Goal: Check status: Check status

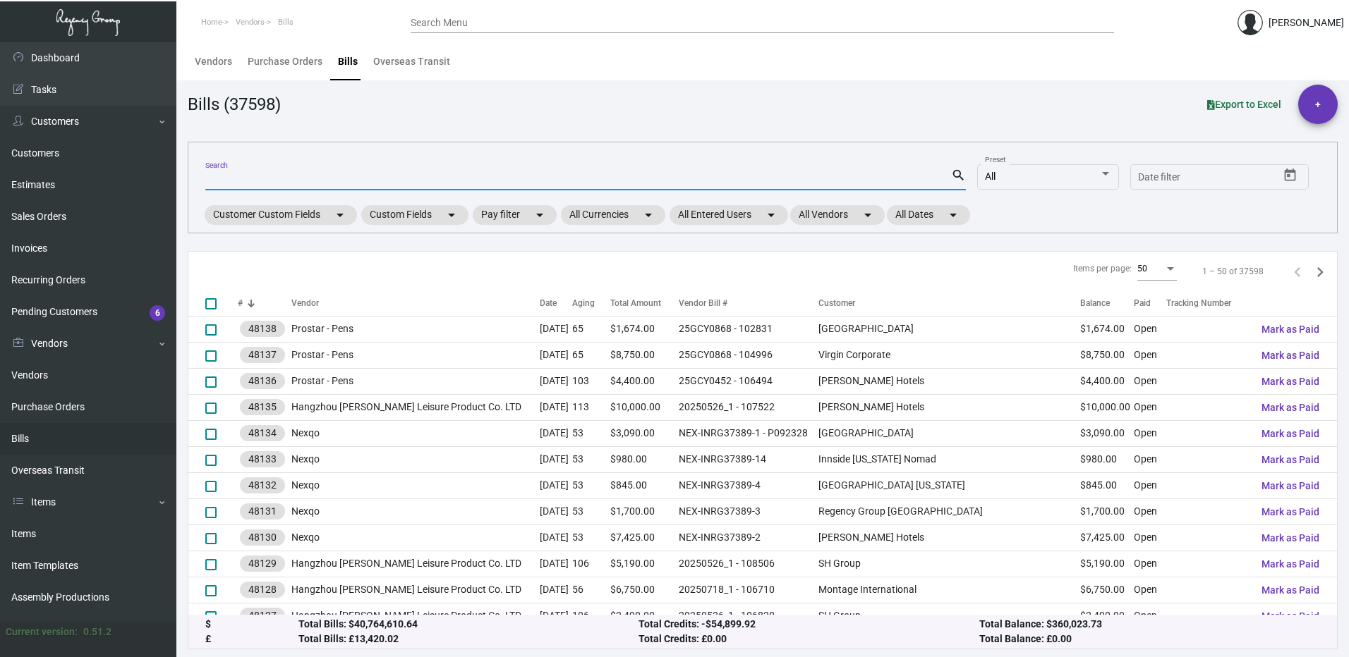
click at [279, 174] on input "Search" at bounding box center [578, 179] width 746 height 11
type input "r"
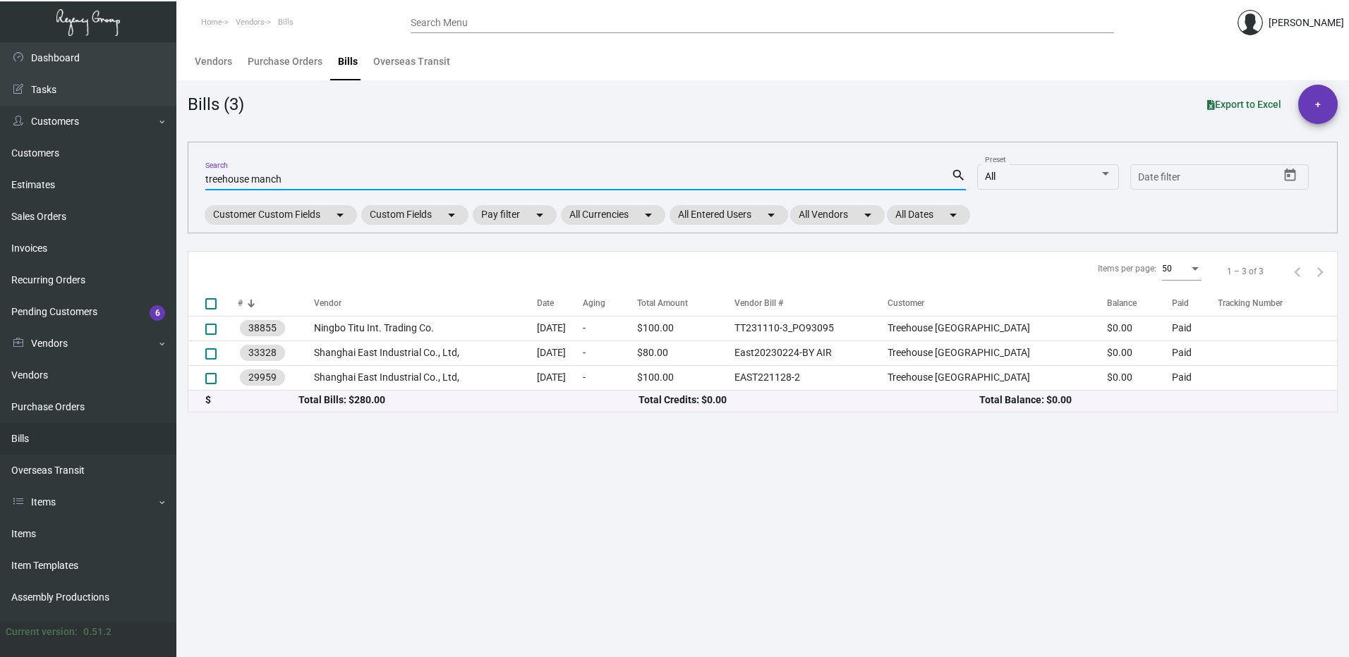
type input "treehouse manch"
click at [107, 245] on link "Invoices" at bounding box center [88, 249] width 176 height 32
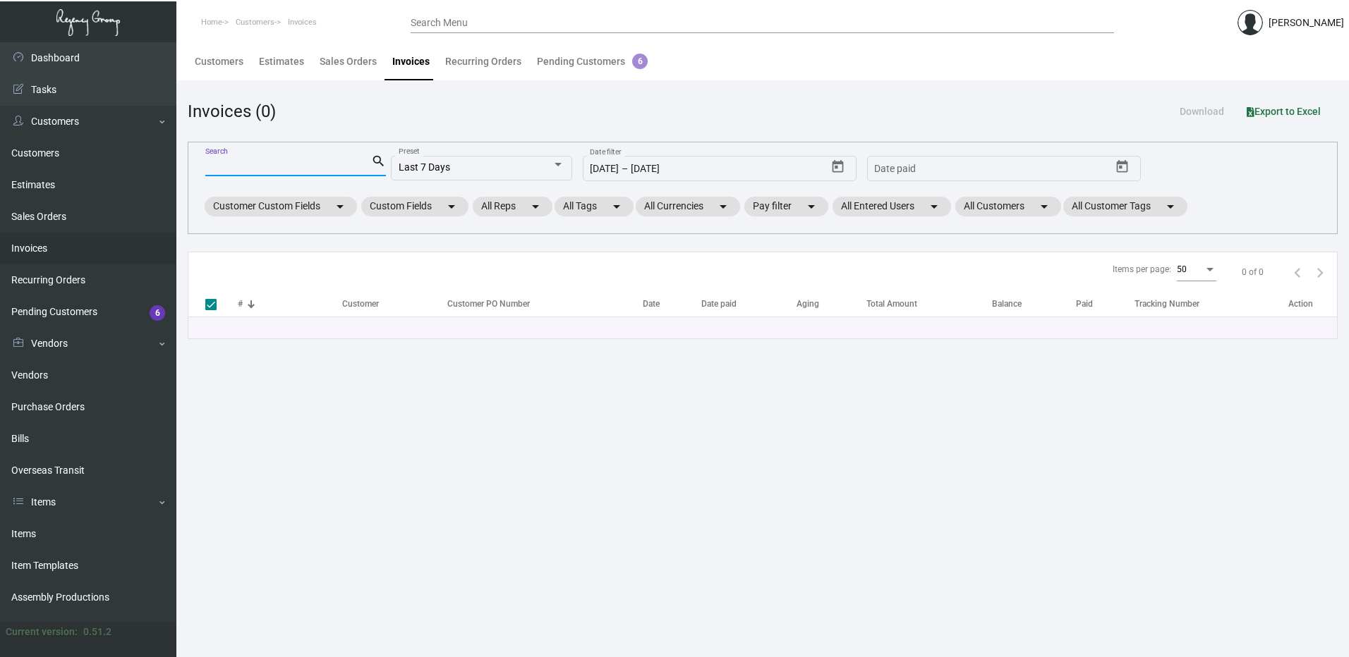
click at [326, 169] on input "Search" at bounding box center [288, 165] width 166 height 11
type input "treeh"
checkbox input "false"
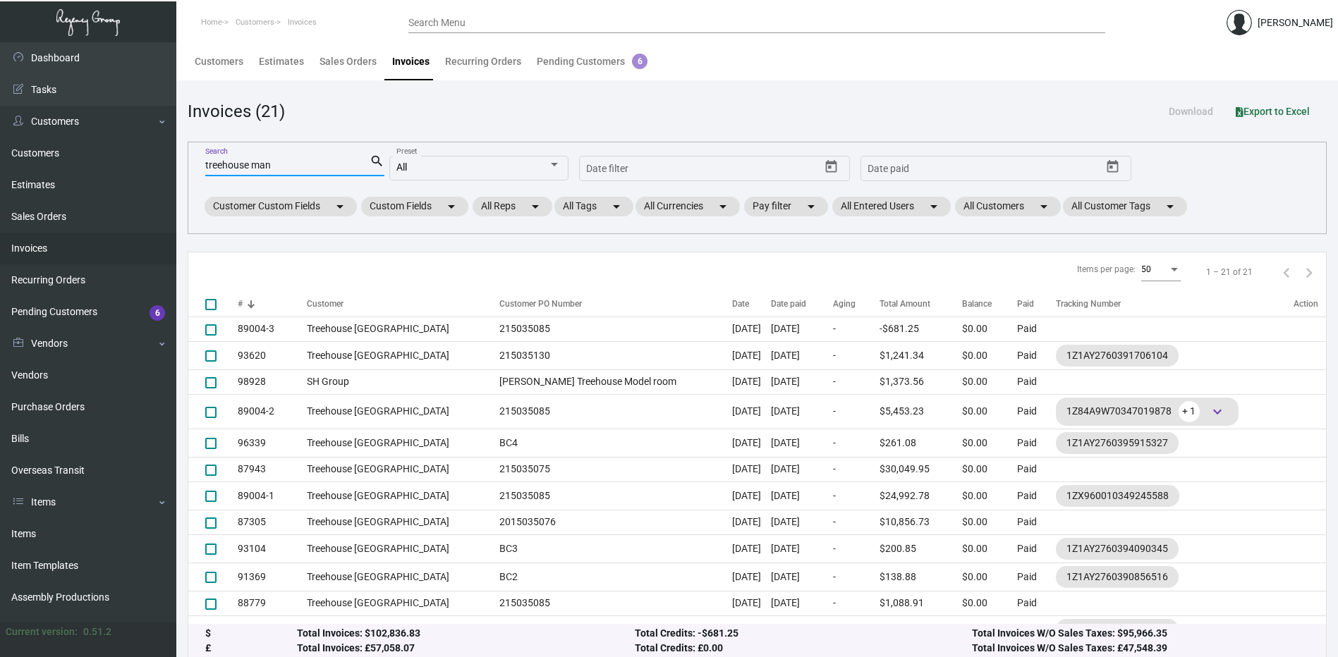
type input "treehouse man"
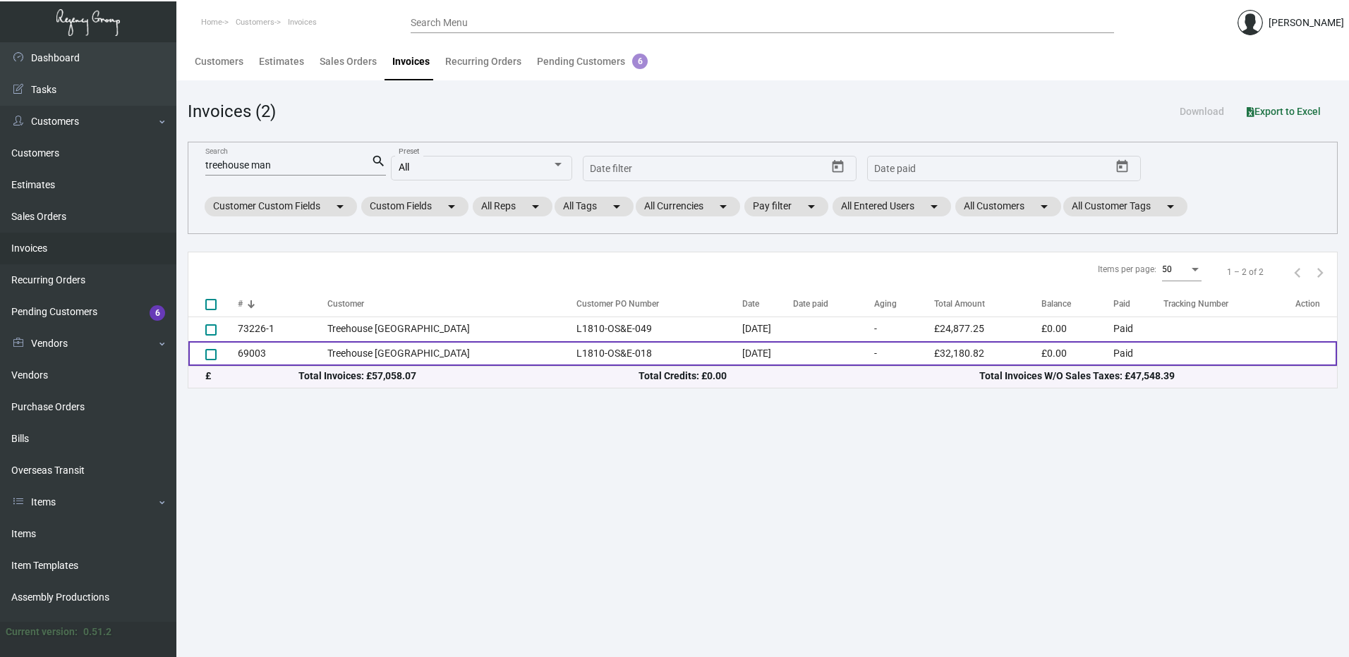
click at [596, 348] on td "L1810-OS&E-018" at bounding box center [656, 353] width 174 height 25
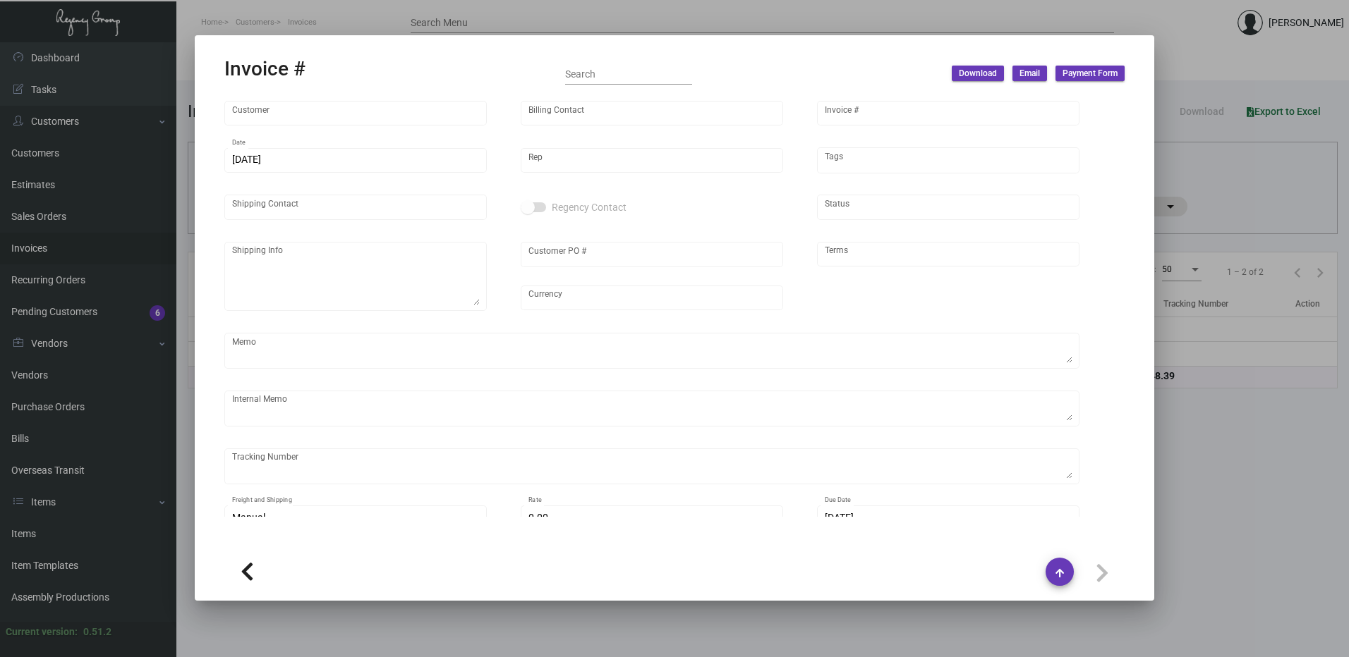
type input "Treehouse [GEOGRAPHIC_DATA]"
type input "[PERSON_NAME]"
type input "69003"
type input "[DATE]"
type input "[PERSON_NAME]"
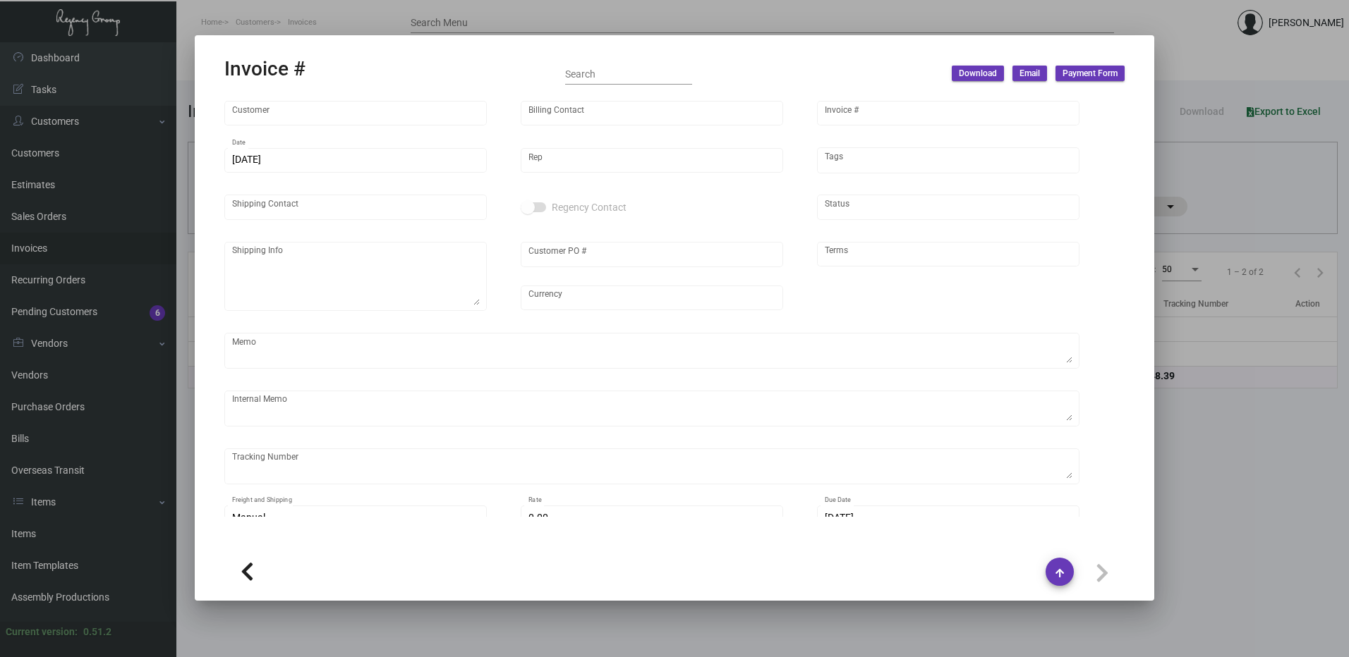
type input "[PERSON_NAME]"
type textarea "Treehouse Manchester - [PERSON_NAME]"
type input "L1810-OS&E-018"
type input "United Kingdom Pound £"
type input "COD"
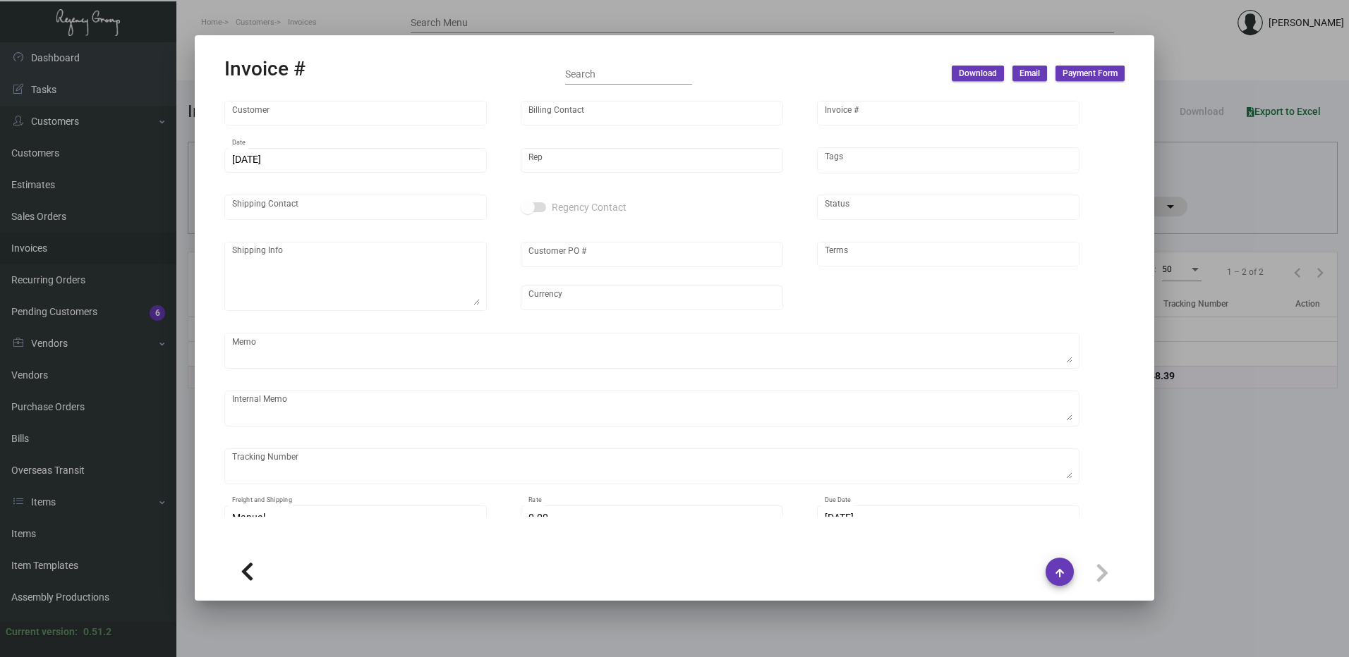
type textarea "need to amend to Total Glasses - 1984, Unit cost - £4.12, In four colors Total …"
type input "£ 0.00"
type input "[DATE]"
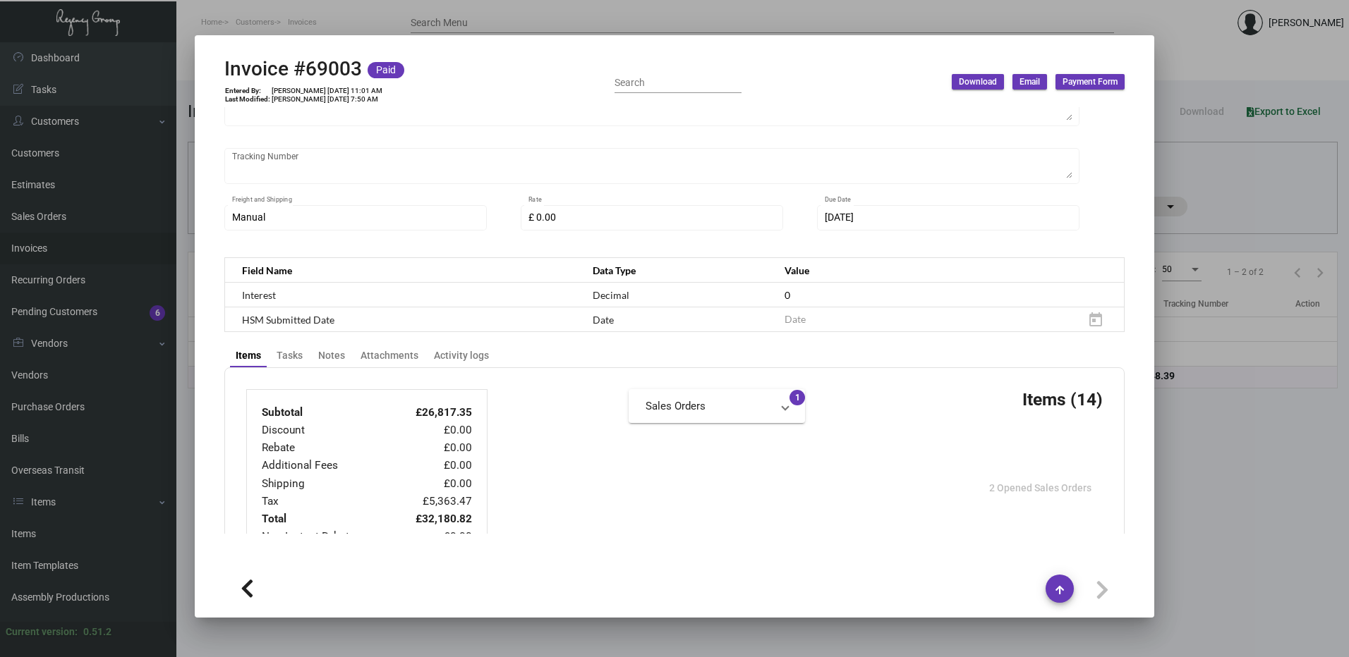
scroll to position [423, 0]
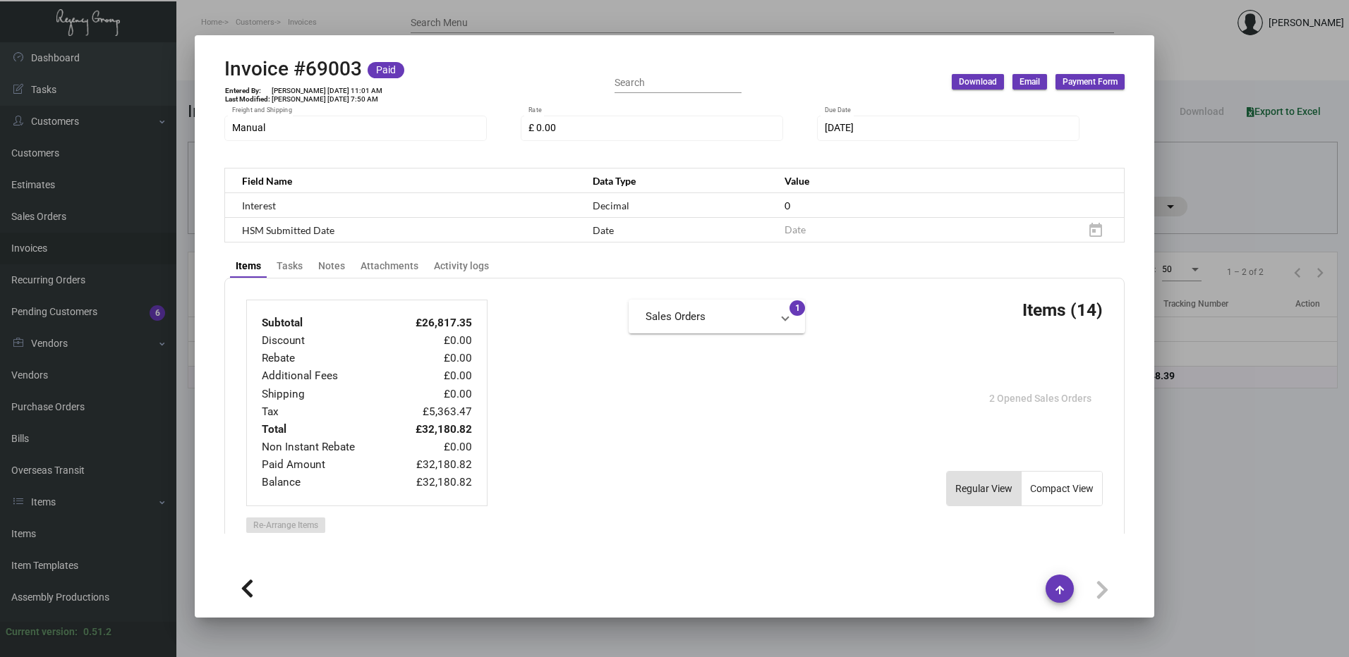
click at [1225, 159] on div at bounding box center [674, 328] width 1349 height 657
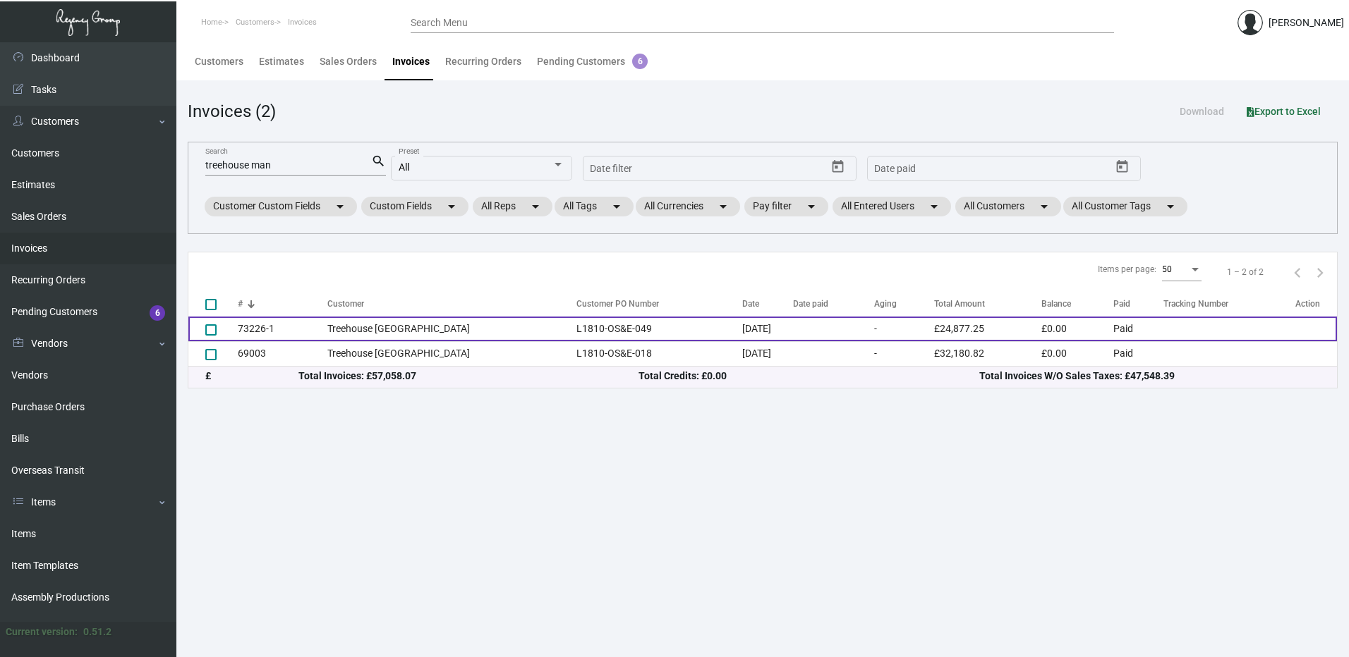
click at [394, 324] on td "Treehouse [GEOGRAPHIC_DATA]" at bounding box center [447, 329] width 241 height 25
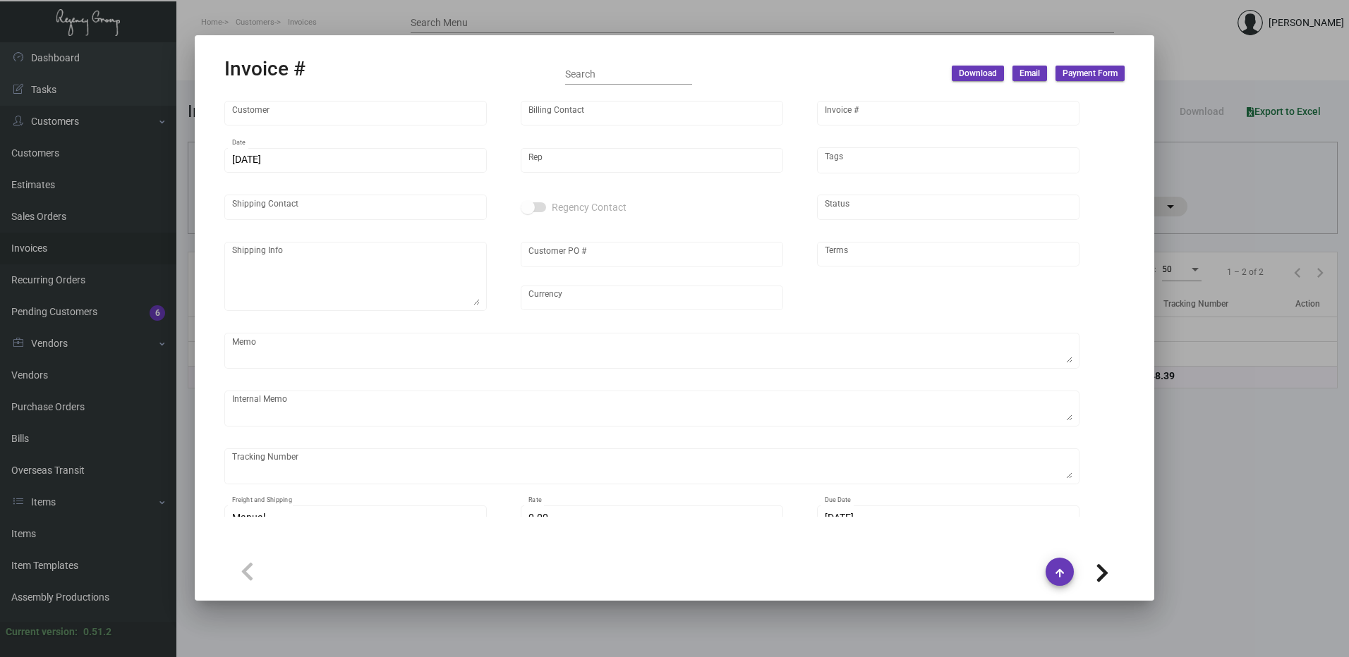
type input "Treehouse [GEOGRAPHIC_DATA]"
type input "[PERSON_NAME]"
type input "73226-1"
type input "[DATE]"
type input "[PERSON_NAME]"
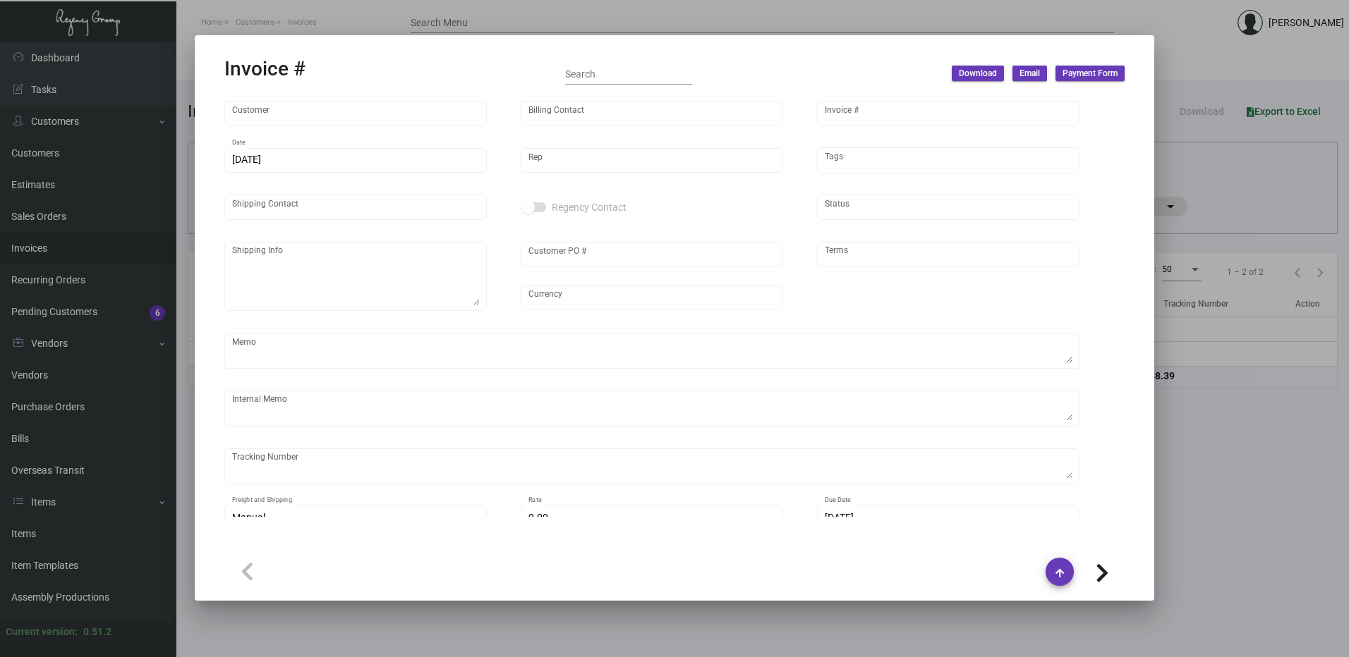
type input "[PERSON_NAME]"
type textarea "Treehouse Manchester - [PERSON_NAME] [PHONE_NUMBER] [EMAIL_ADDRESS][DOMAIN_NAME]"
type input "L1810-OS&E-049"
type input "United Kingdom Pound £"
type input "Net 30"
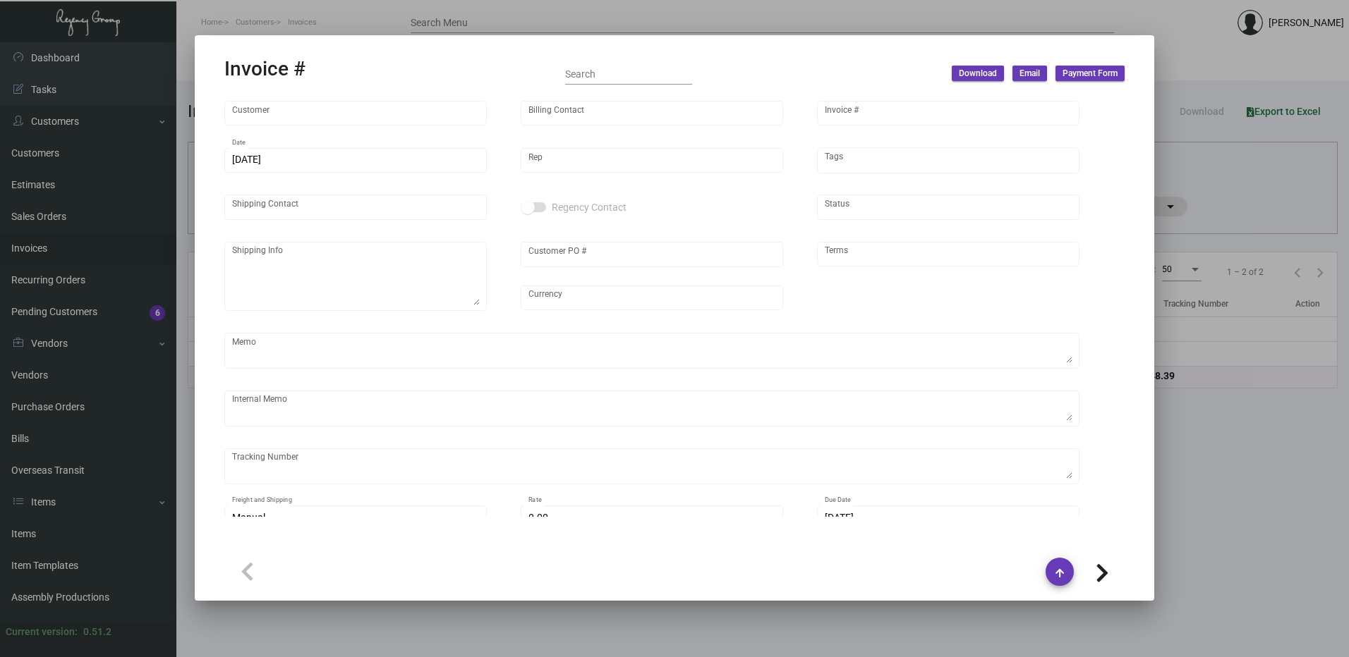
type textarea "glass cup in [GEOGRAPHIC_DATA] qb"
type input "£ 0.00"
type input "[DATE]"
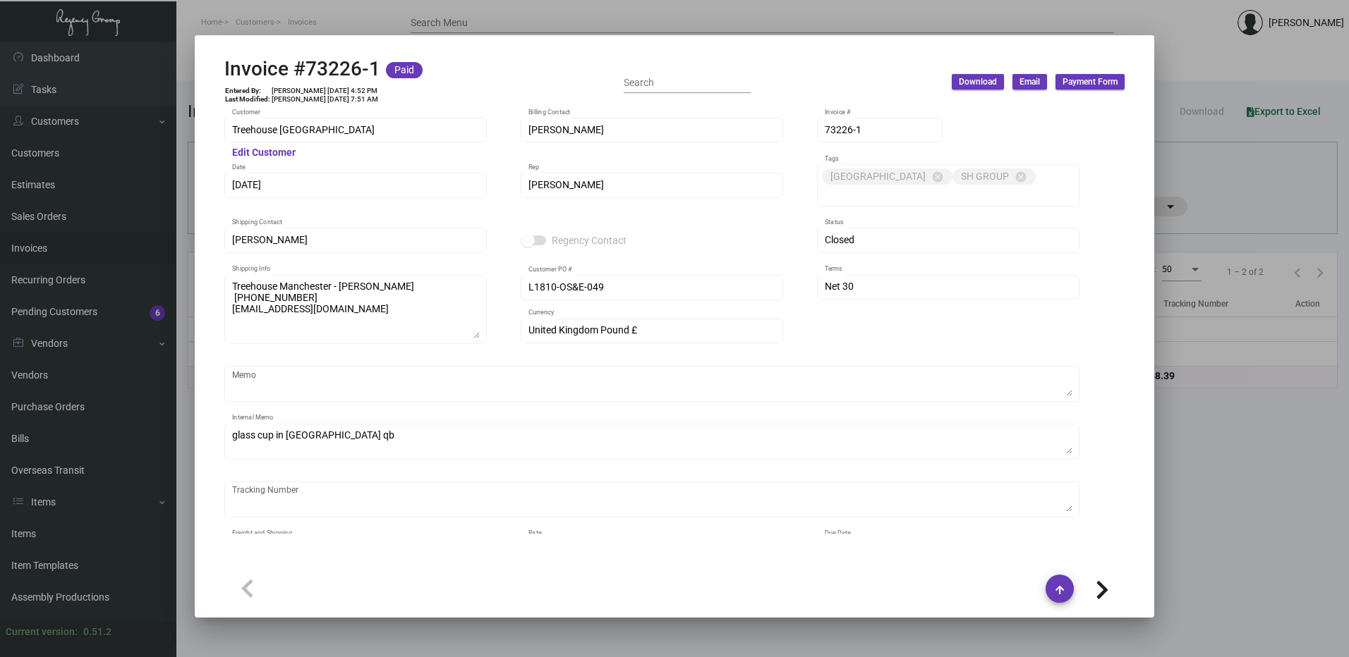
click at [982, 81] on span "Download" at bounding box center [978, 82] width 38 height 12
click at [1064, 117] on button "With Description" at bounding box center [1092, 112] width 109 height 34
click at [962, 80] on span "Download" at bounding box center [978, 82] width 38 height 12
click at [1082, 145] on button "Without Description" at bounding box center [1092, 146] width 109 height 34
click at [807, 69] on div "Invoice #73226-1 Paid Entered By: [PERSON_NAME] [DATE] 4:52 PM Last Modified: […" at bounding box center [674, 82] width 900 height 50
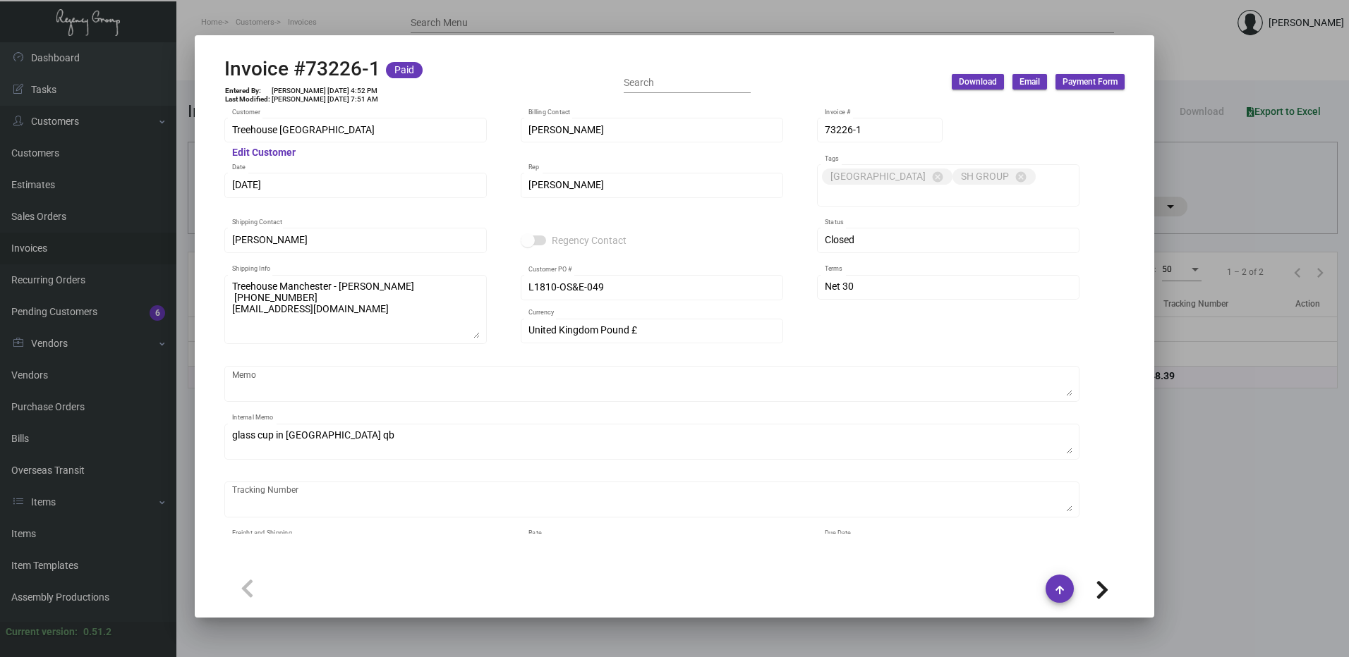
click at [1244, 75] on div at bounding box center [674, 328] width 1349 height 657
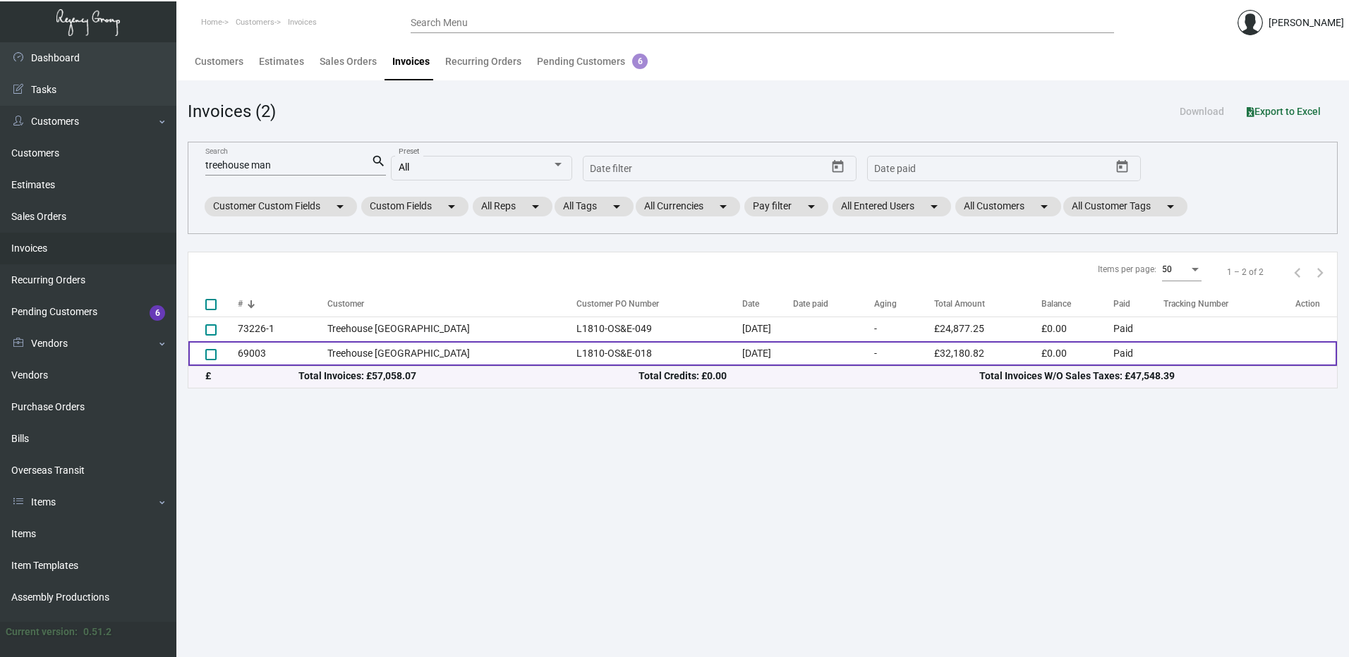
click at [274, 355] on td "69003" at bounding box center [283, 353] width 90 height 25
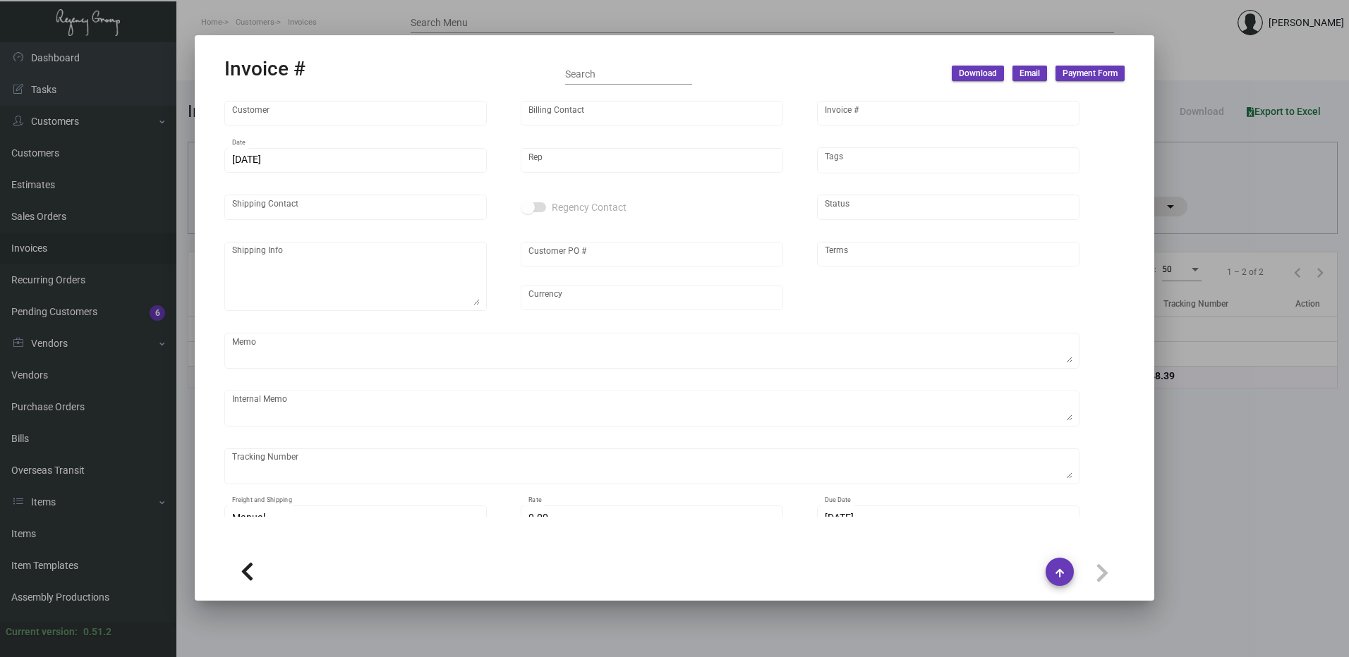
type input "Treehouse [GEOGRAPHIC_DATA]"
type input "[PERSON_NAME]"
type input "69003"
type input "[DATE]"
type input "[PERSON_NAME]"
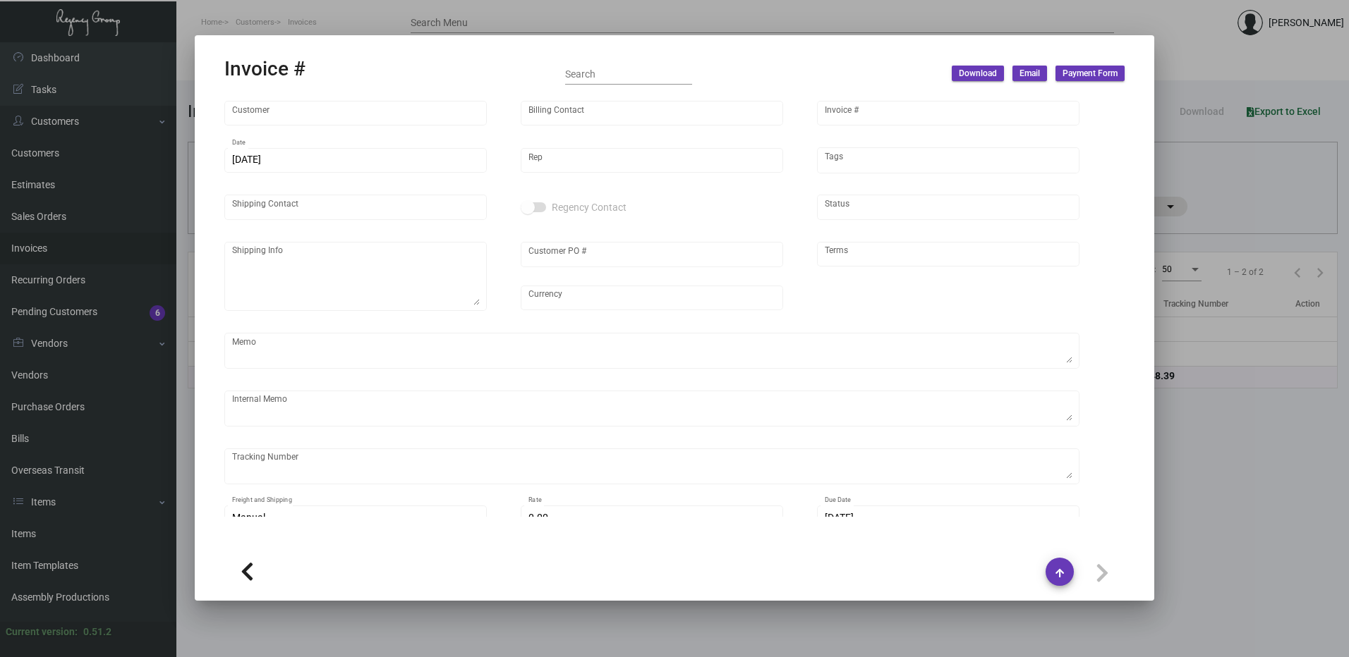
type input "[PERSON_NAME]"
type textarea "Treehouse Manchester - [PERSON_NAME]"
type input "L1810-OS&E-018"
type input "United Kingdom Pound £"
type input "COD"
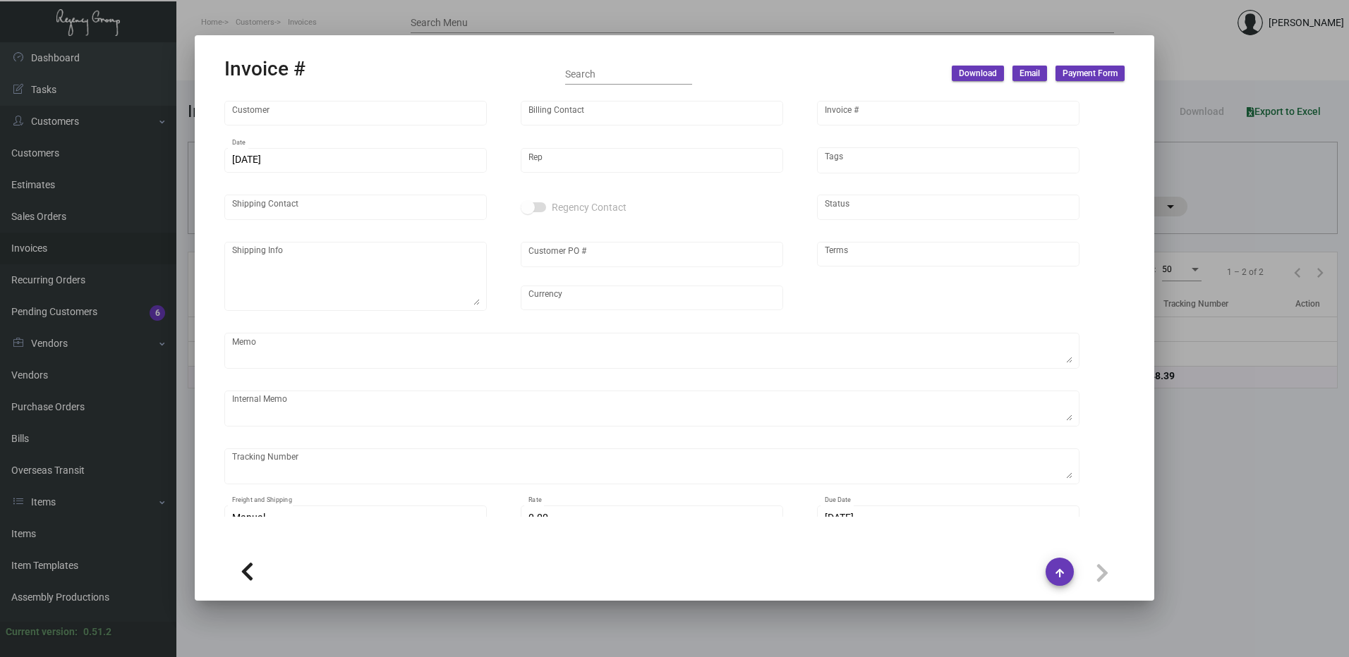
type textarea "need to amend to Total Glasses - 1984, Unit cost - £4.12, In four colors Total …"
type input "£ 0.00"
type input "[DATE]"
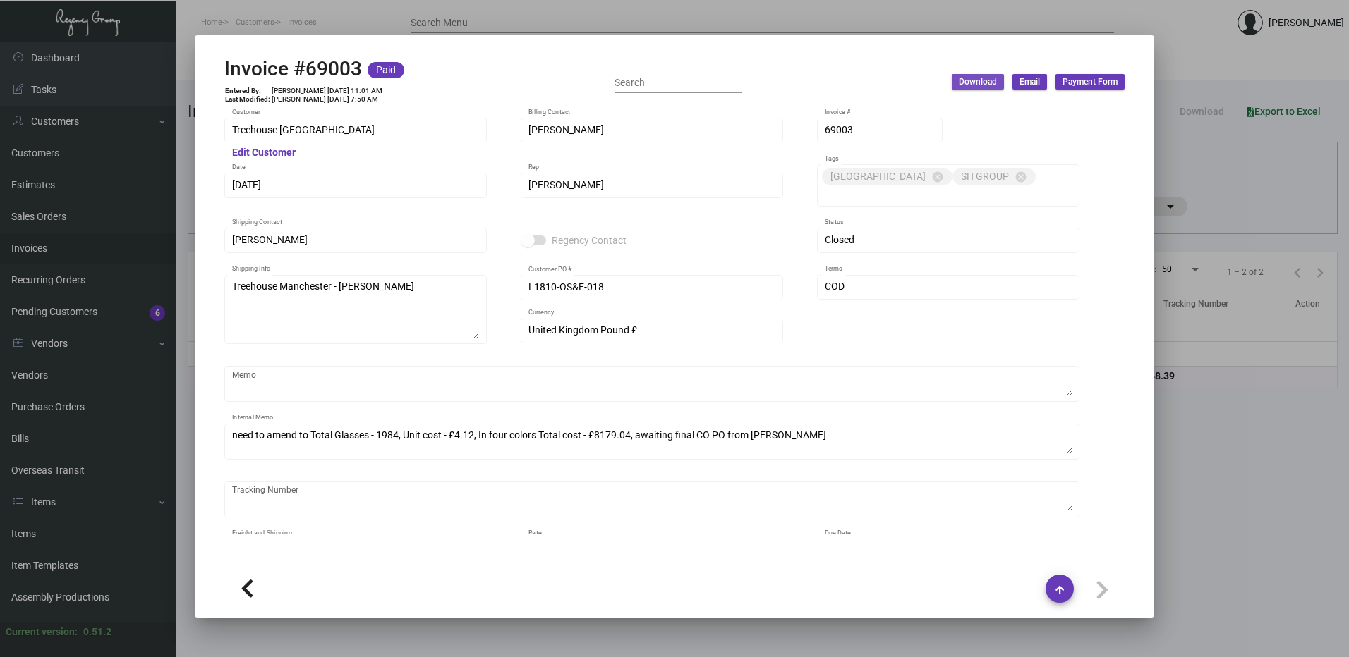
click at [985, 85] on span "Download" at bounding box center [978, 82] width 38 height 12
click at [1103, 102] on button "With Description" at bounding box center [1092, 112] width 109 height 34
click at [1270, 574] on div at bounding box center [674, 328] width 1349 height 657
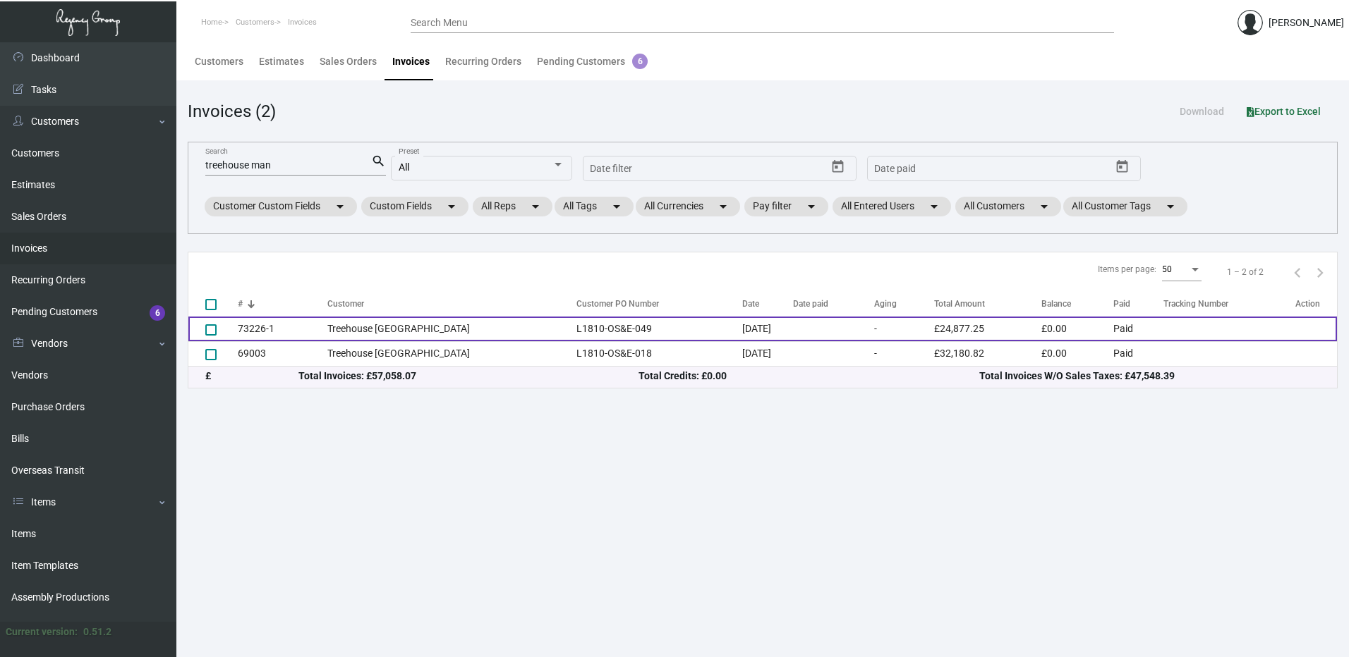
click at [816, 332] on td at bounding box center [833, 329] width 81 height 25
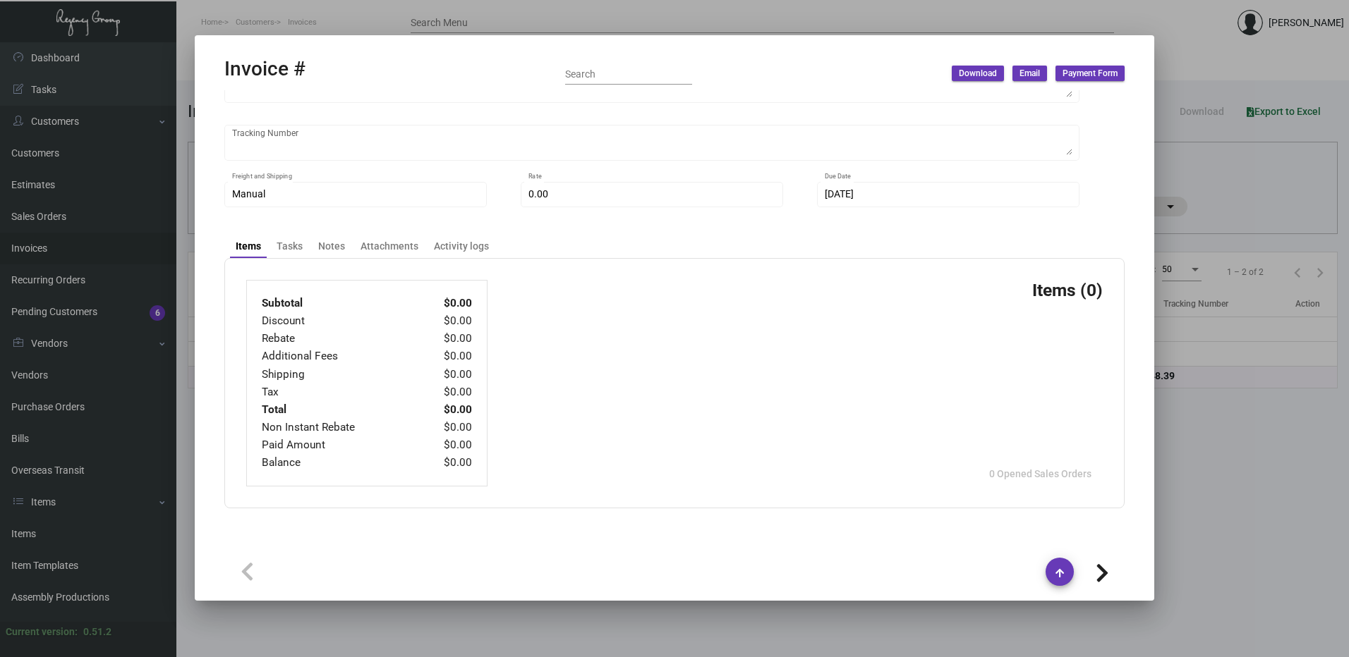
type input "Treehouse [GEOGRAPHIC_DATA]"
type input "[PERSON_NAME]"
type input "73226-1"
type input "[DATE]"
type input "[PERSON_NAME]"
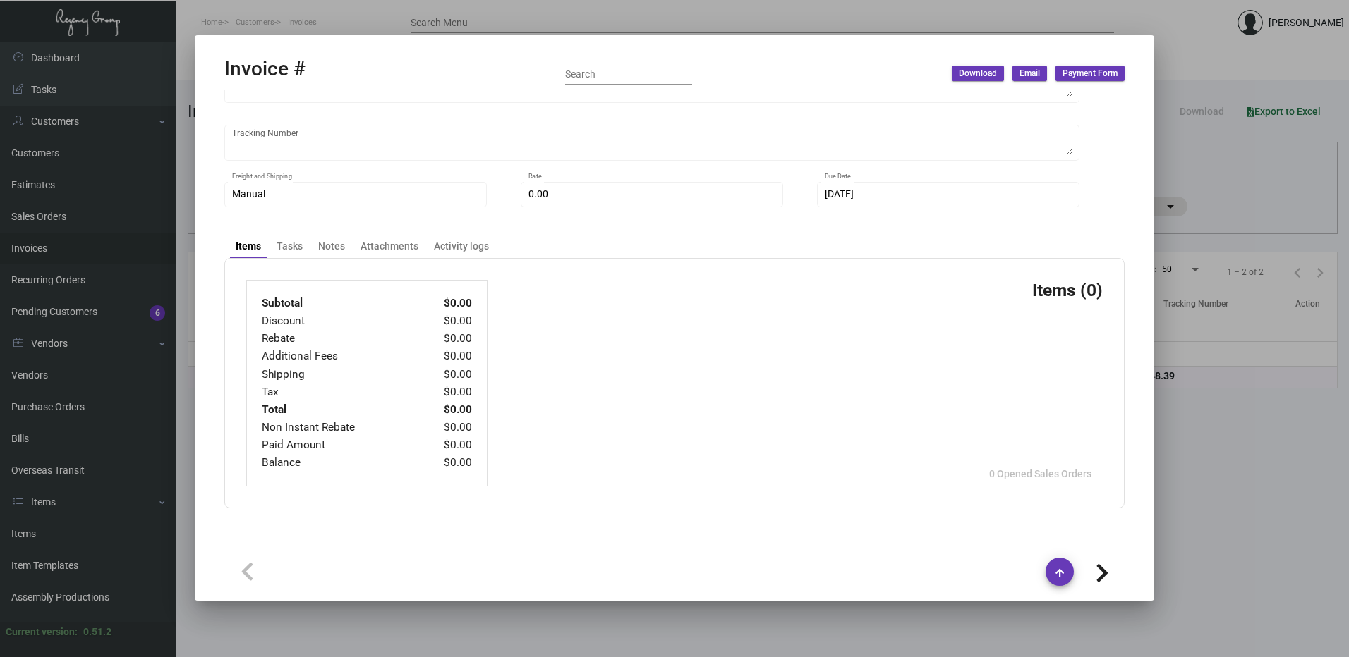
type input "[PERSON_NAME]"
type textarea "Treehouse Manchester - [PERSON_NAME] [PHONE_NUMBER] [EMAIL_ADDRESS][DOMAIN_NAME]"
type input "L1810-OS&E-049"
type input "United Kingdom Pound £"
type input "Net 30"
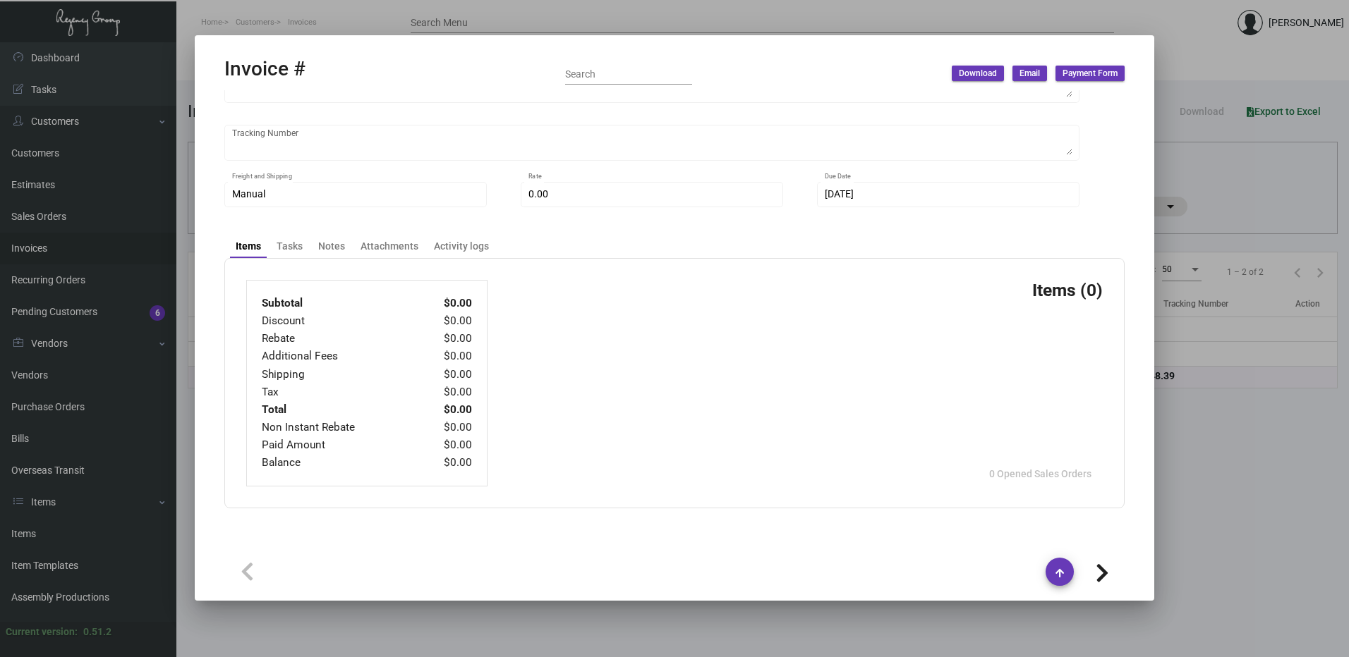
type textarea "glass cup in [GEOGRAPHIC_DATA] qb"
type input "£ 0.00"
type input "[DATE]"
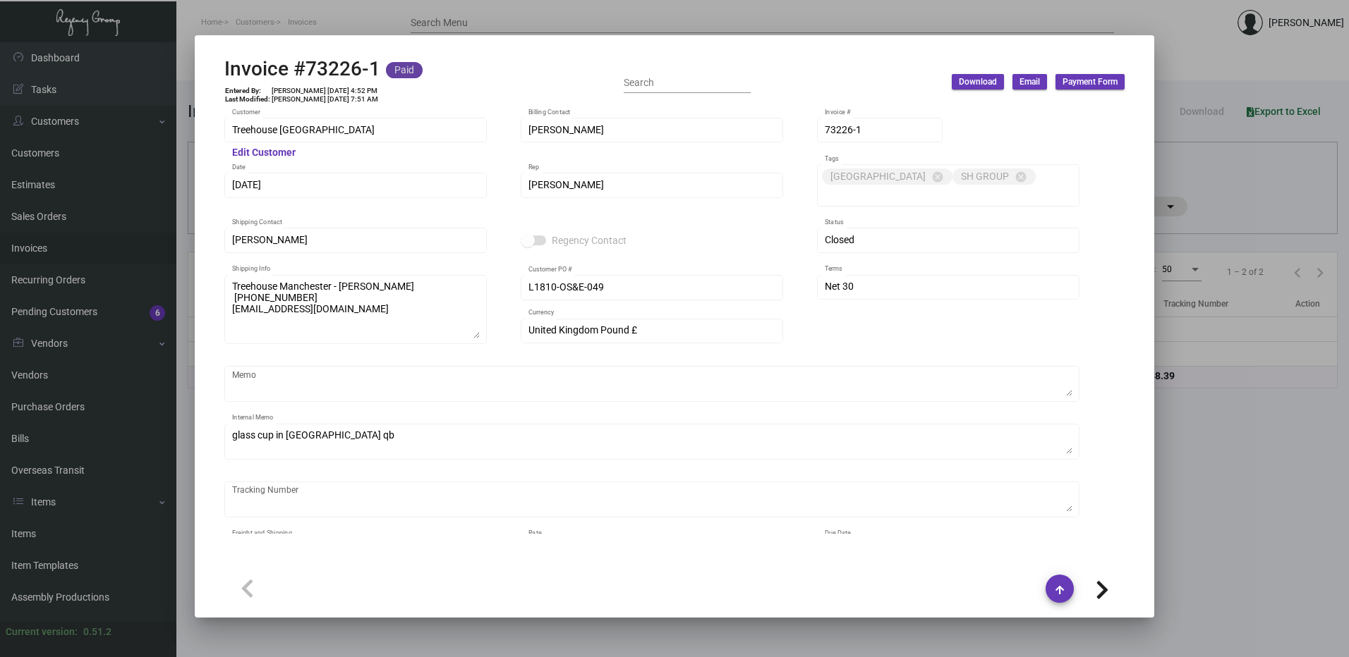
click at [392, 75] on mat-chip "Paid" at bounding box center [404, 70] width 37 height 16
click at [395, 70] on mat-chip "Paid" at bounding box center [404, 70] width 37 height 16
click at [403, 69] on mat-chip "Paid" at bounding box center [404, 70] width 37 height 16
click at [404, 68] on mat-chip "Paid" at bounding box center [404, 70] width 37 height 16
click at [1333, 454] on div at bounding box center [674, 328] width 1349 height 657
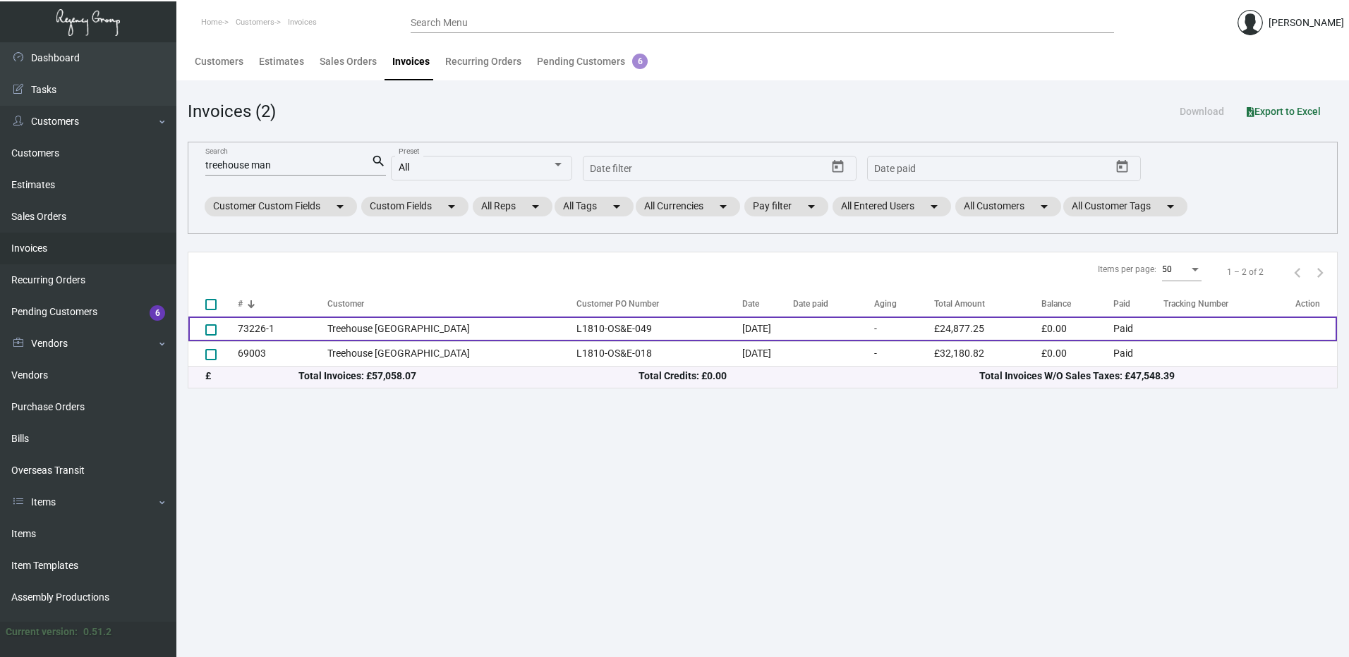
click at [1124, 331] on td "Paid" at bounding box center [1138, 329] width 50 height 25
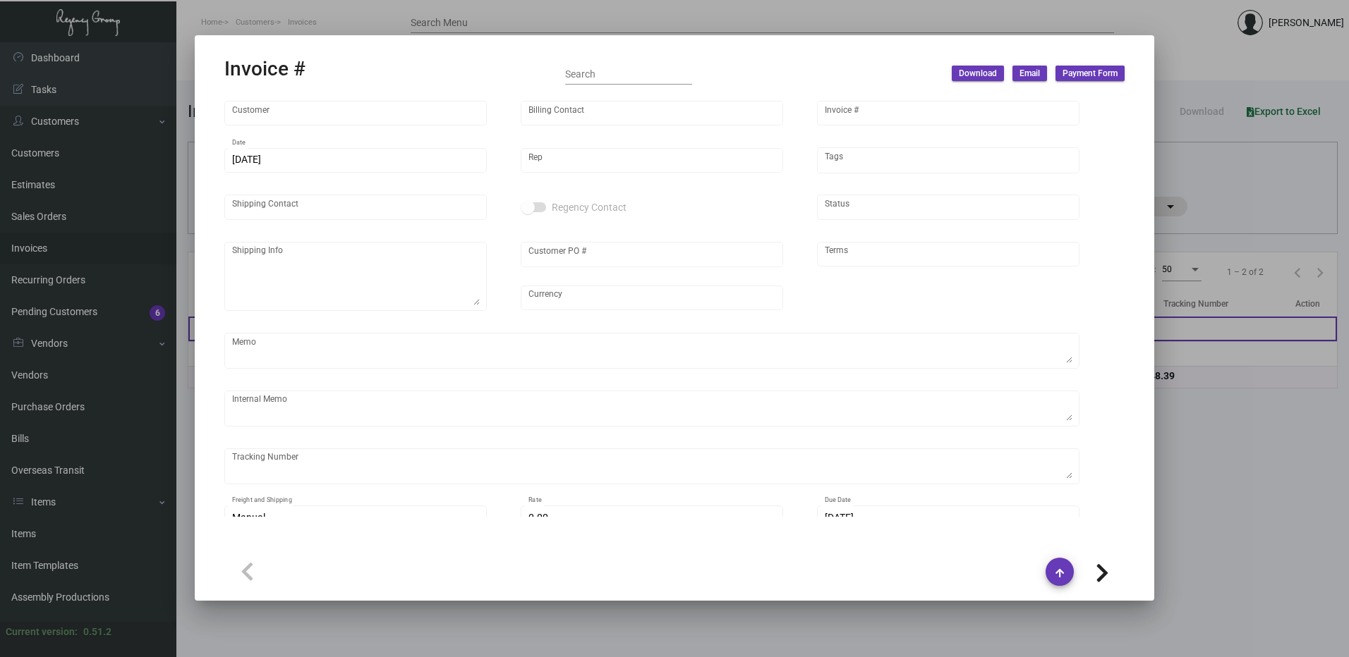
type input "Treehouse [GEOGRAPHIC_DATA]"
type input "[PERSON_NAME]"
type input "73226-1"
type input "[DATE]"
type input "[PERSON_NAME]"
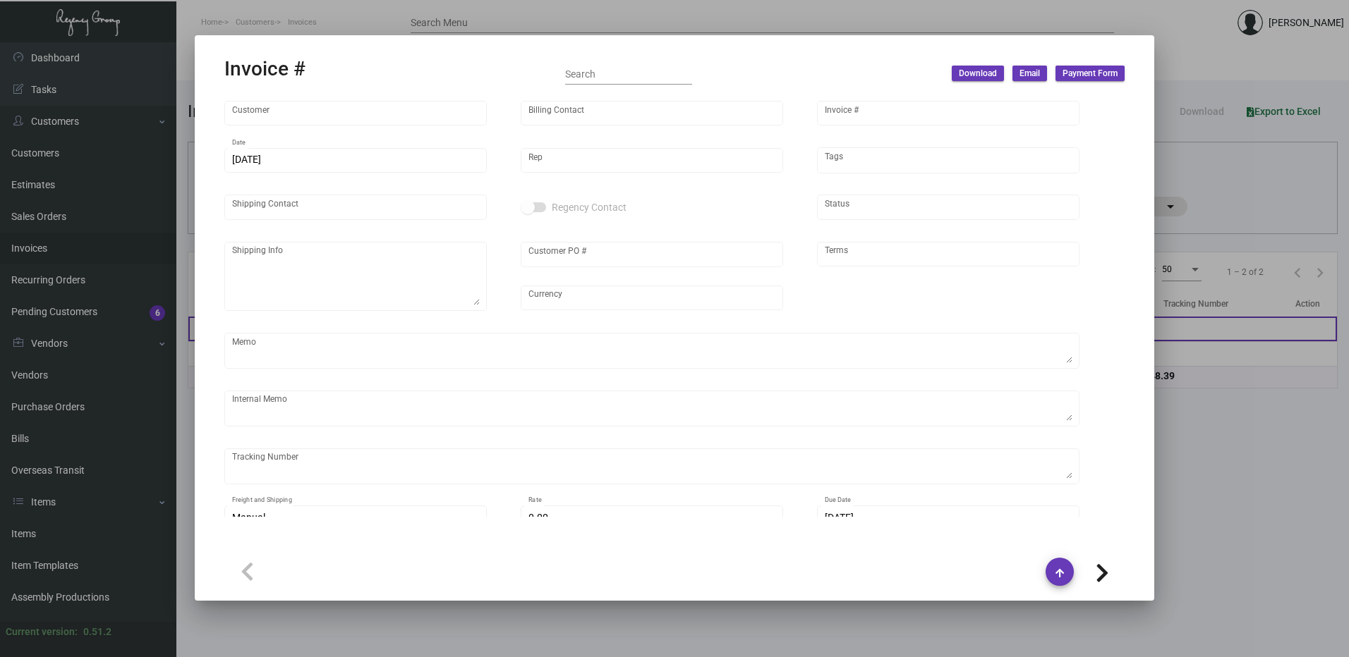
type input "[PERSON_NAME]"
type textarea "Treehouse Manchester - [PERSON_NAME] [PHONE_NUMBER] [EMAIL_ADDRESS][DOMAIN_NAME]"
type input "L1810-OS&E-049"
type input "United Kingdom Pound £"
type input "Net 30"
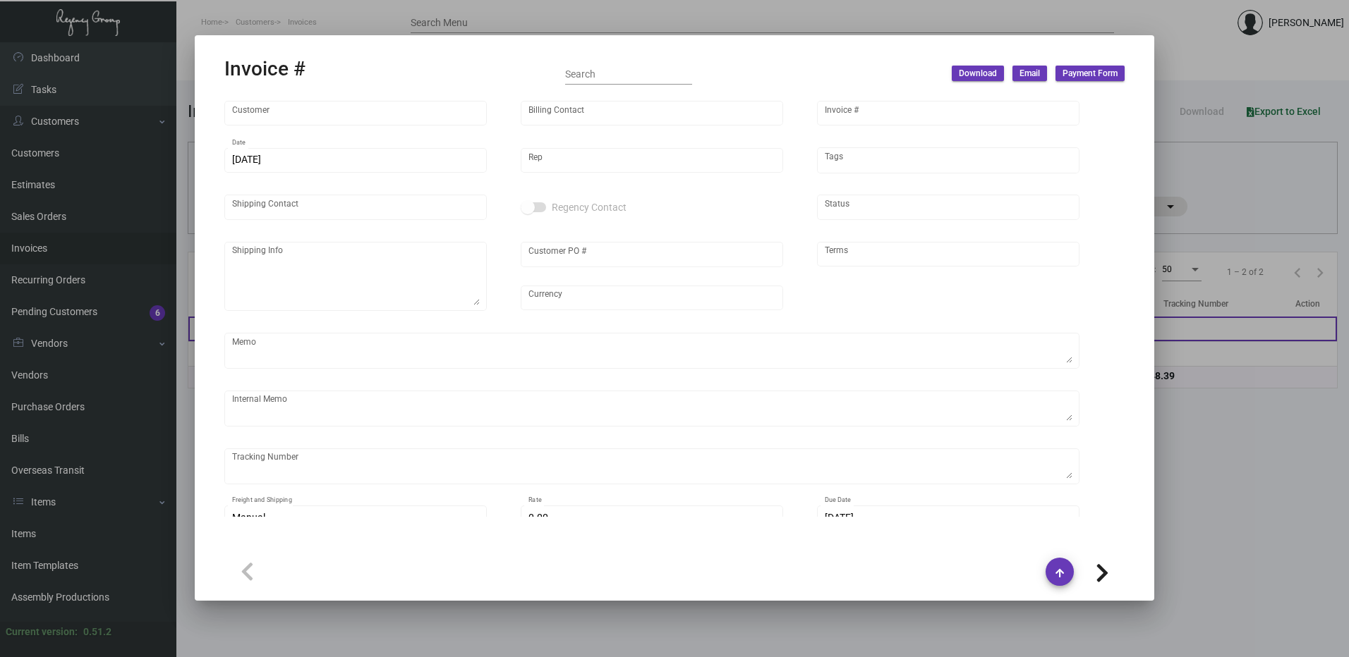
type textarea "glass cup in [GEOGRAPHIC_DATA] qb"
type input "£ 0.00"
type input "[DATE]"
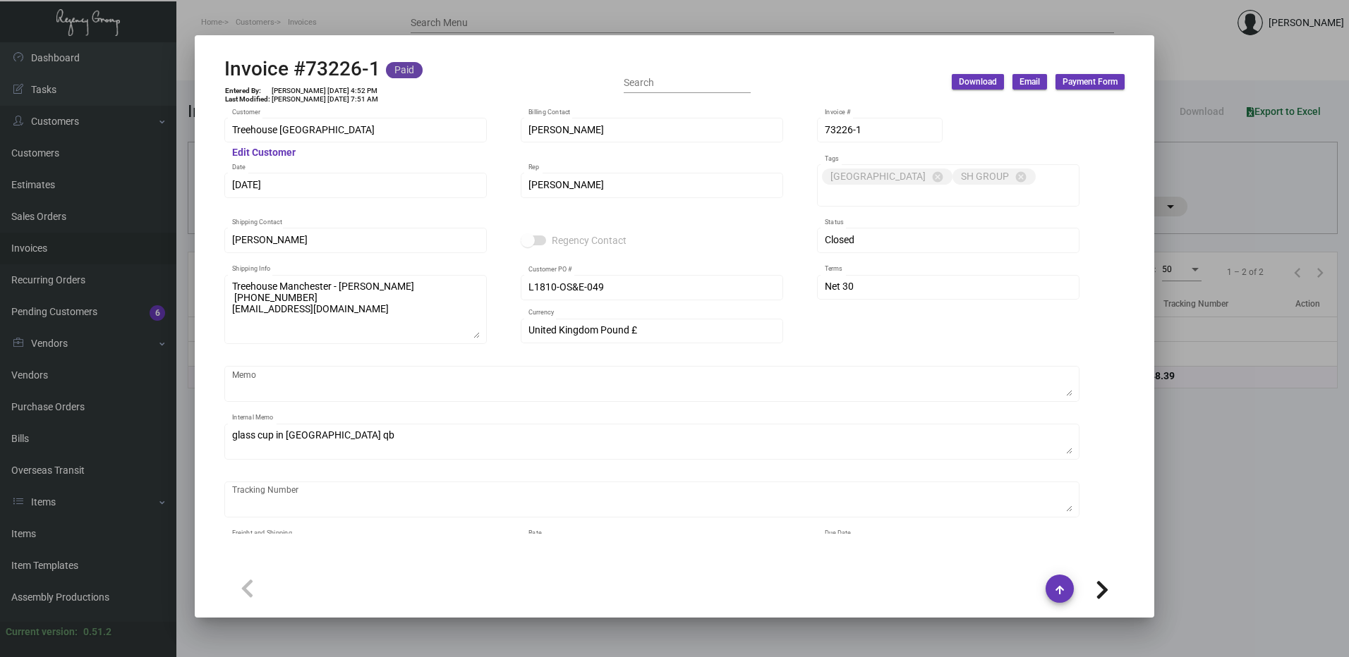
click at [410, 71] on mat-chip "Paid" at bounding box center [404, 70] width 37 height 16
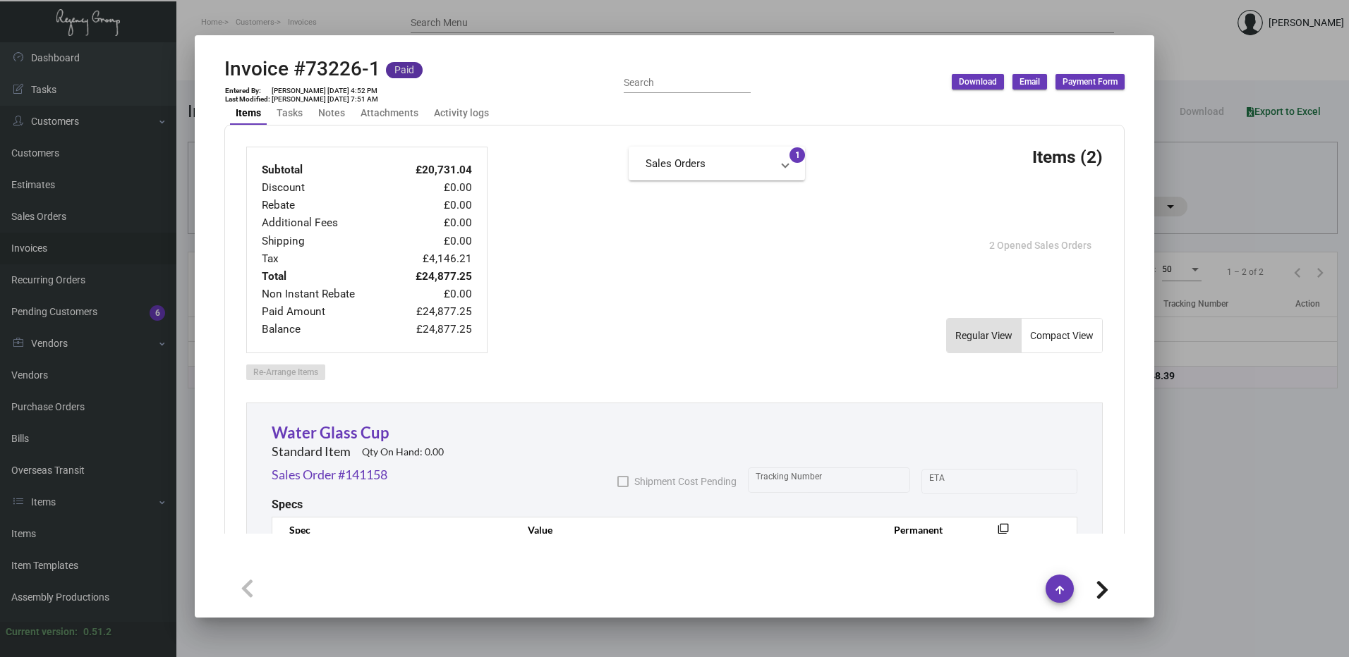
scroll to position [564, 0]
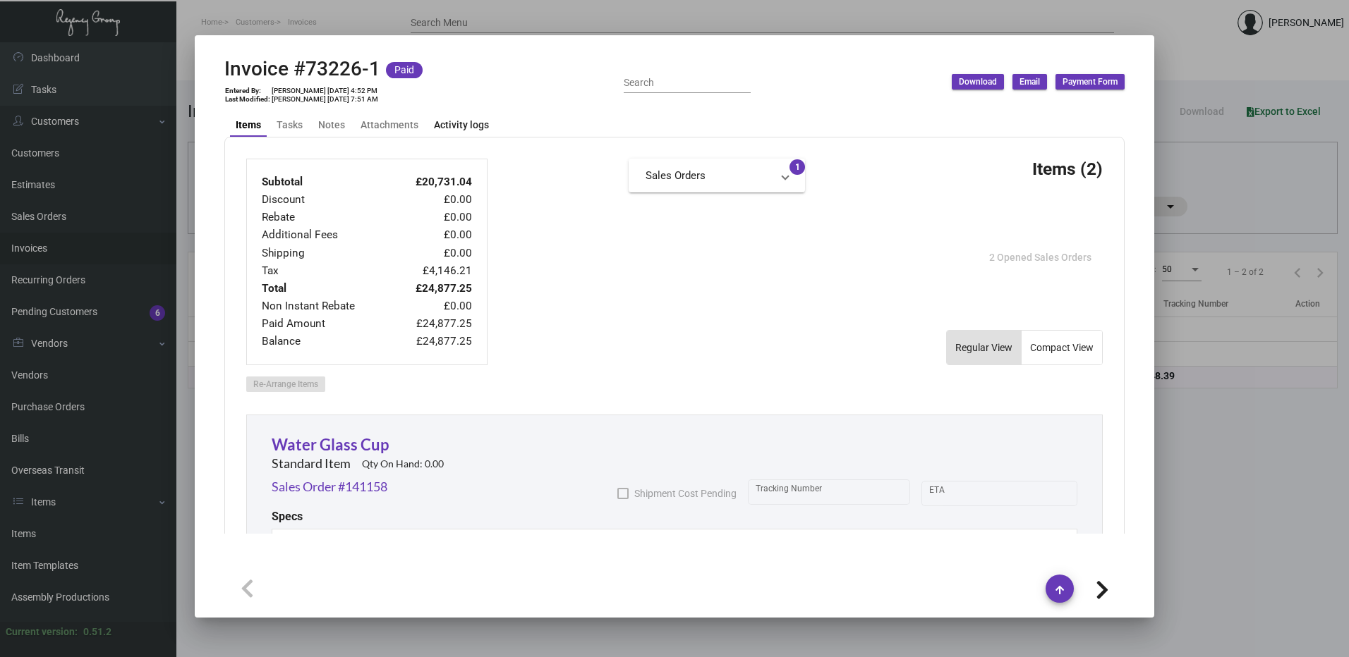
click at [474, 128] on div "Activity logs" at bounding box center [461, 125] width 55 height 15
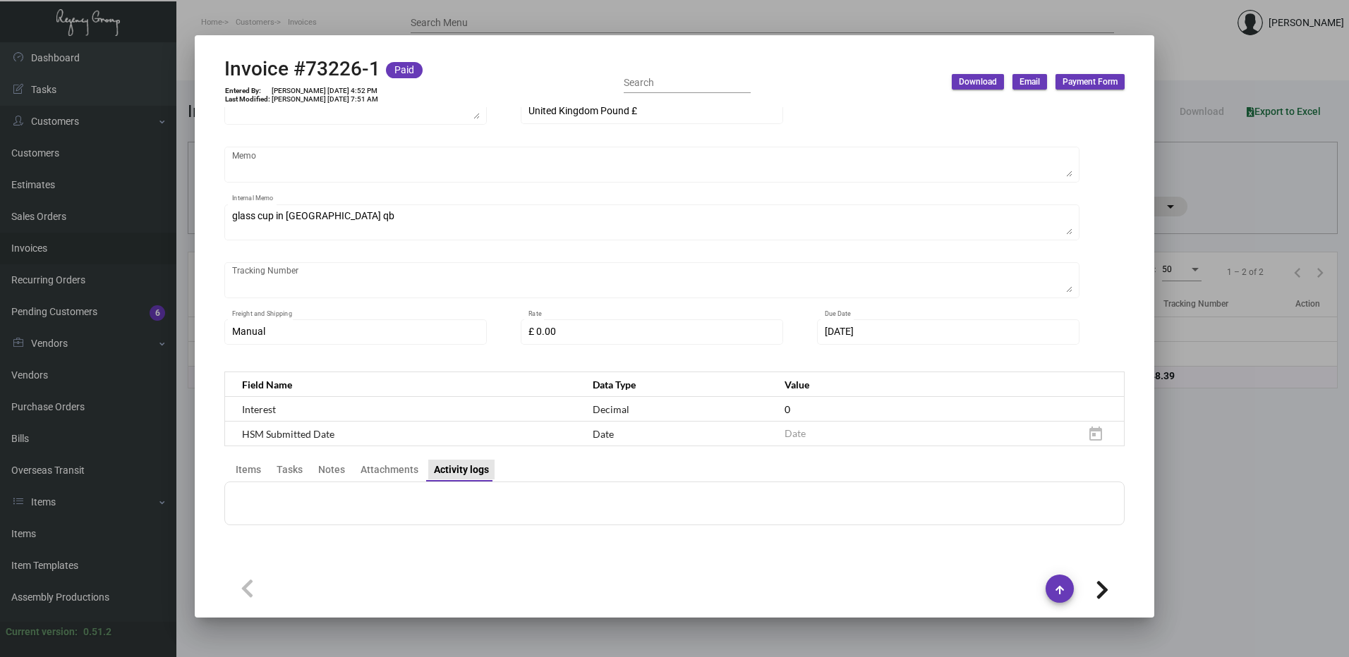
scroll to position [219, 0]
click at [376, 478] on div "Attachments" at bounding box center [389, 470] width 69 height 20
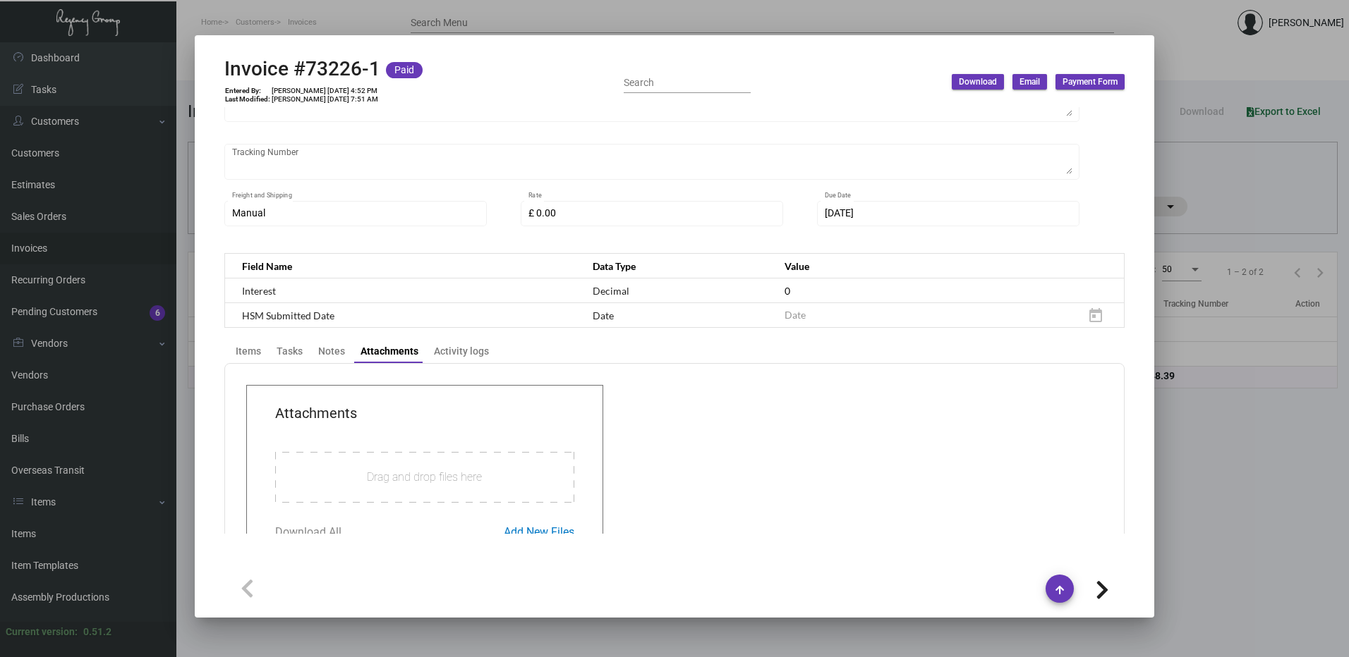
scroll to position [414, 0]
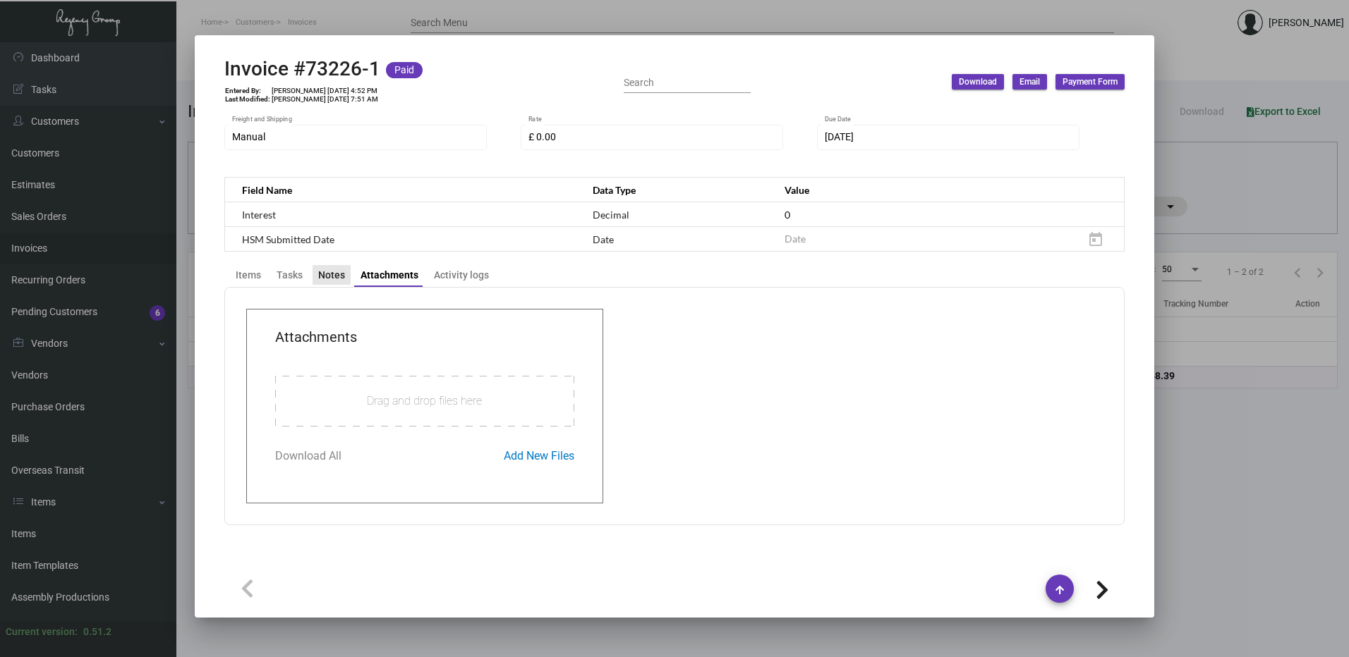
click at [329, 276] on div "Notes" at bounding box center [331, 275] width 27 height 15
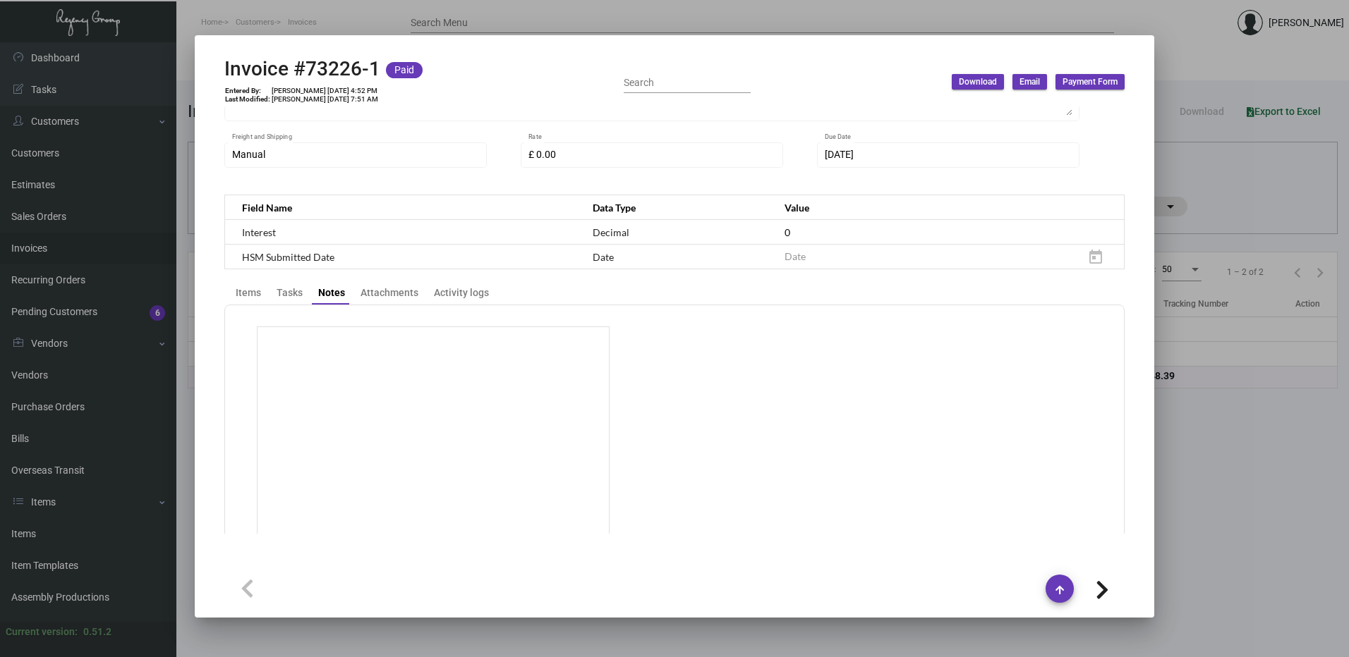
scroll to position [49, 0]
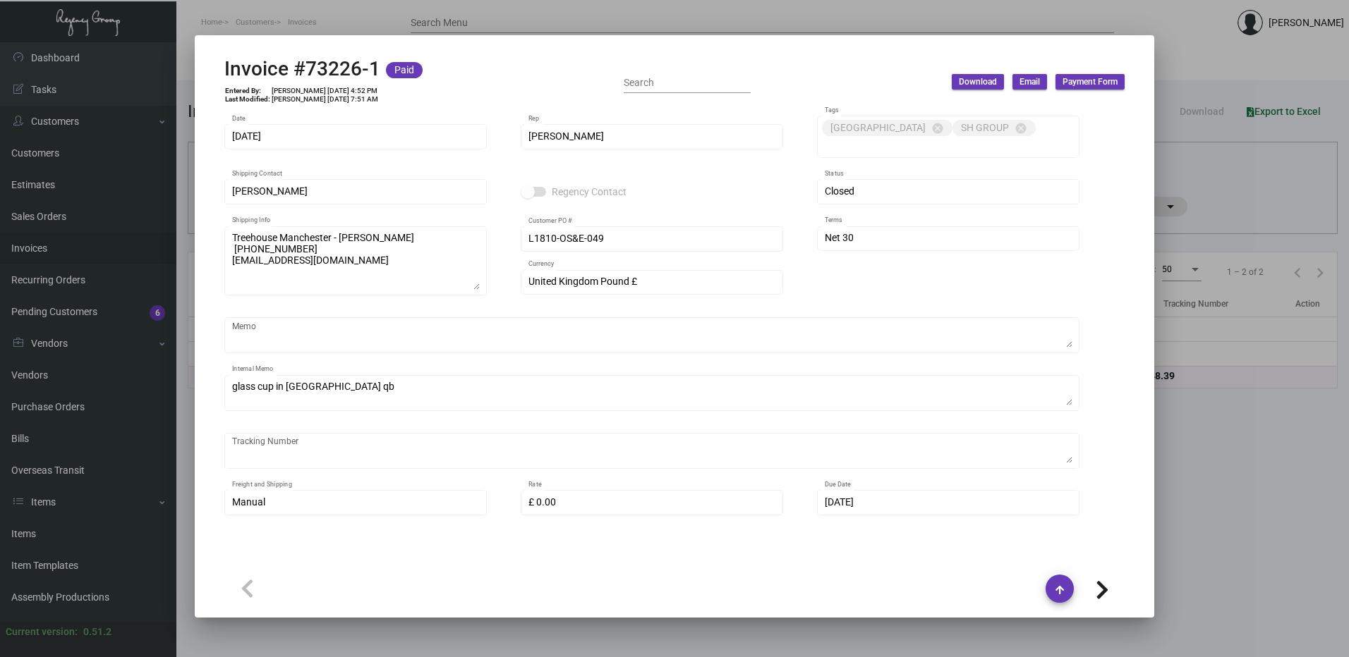
click at [1237, 123] on div at bounding box center [674, 328] width 1349 height 657
